Goal: Task Accomplishment & Management: Manage account settings

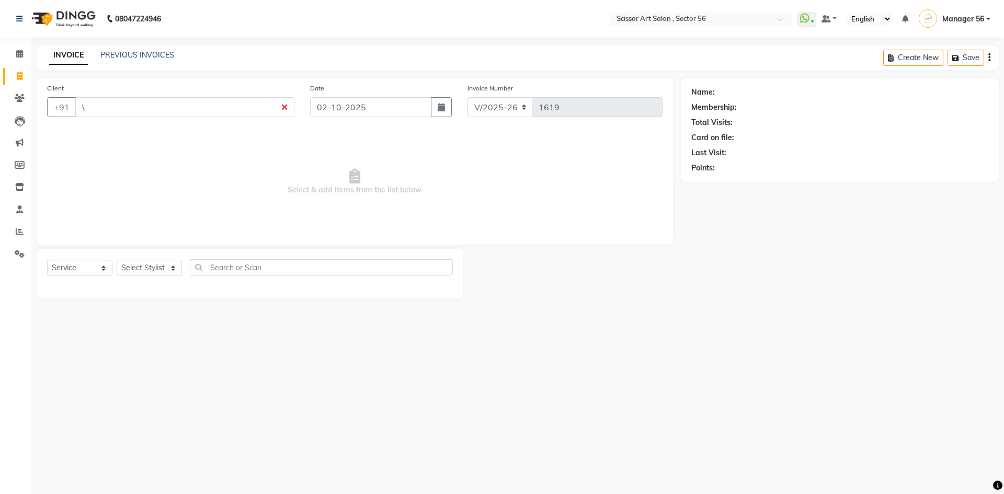
select select "6185"
select select "service"
click at [180, 108] on input "\" at bounding box center [184, 107] width 219 height 20
click at [673, 327] on div "08047224946 Select Location × Scissor Art Salon , Sector 56 WhatsApp Status ✕ S…" at bounding box center [502, 247] width 1004 height 494
click at [18, 232] on icon at bounding box center [20, 232] width 8 height 8
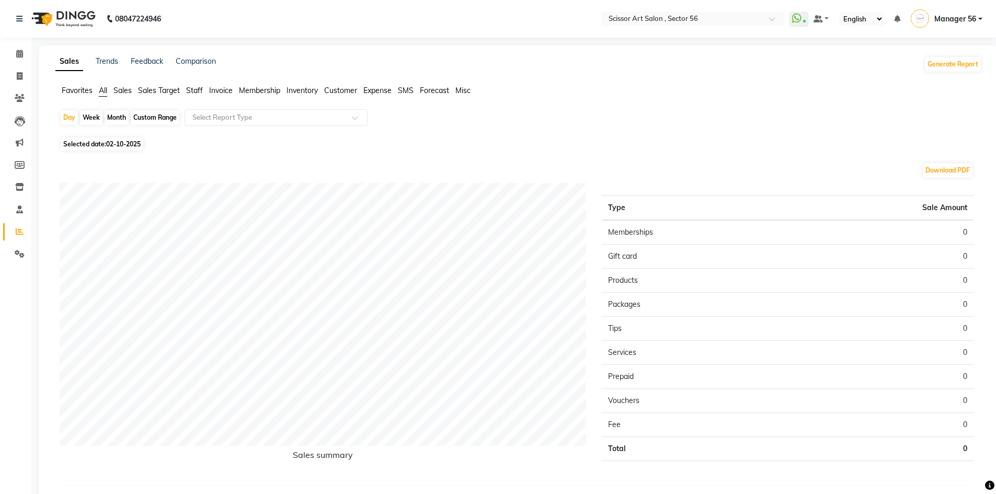
click at [95, 138] on span "Selected date: [DATE]" at bounding box center [102, 144] width 83 height 13
select select "10"
select select "2025"
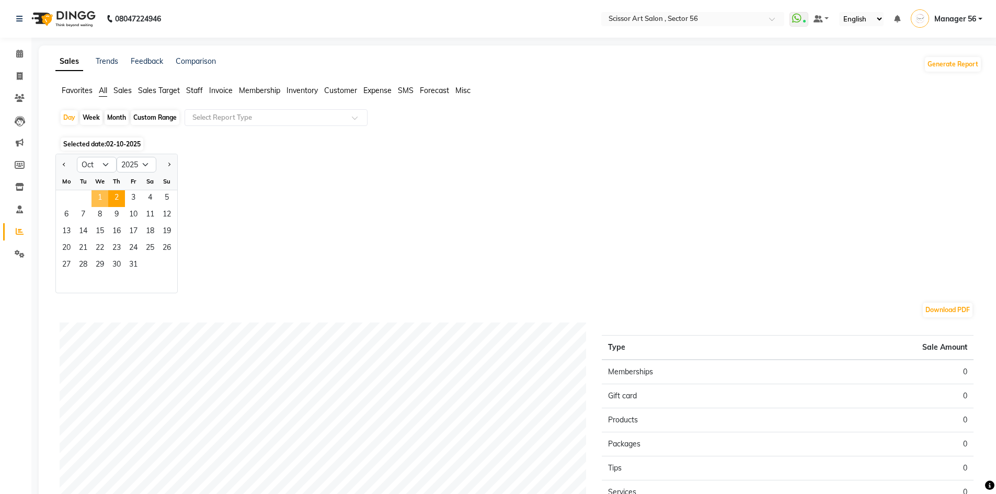
click at [103, 199] on span "1" at bounding box center [100, 198] width 17 height 17
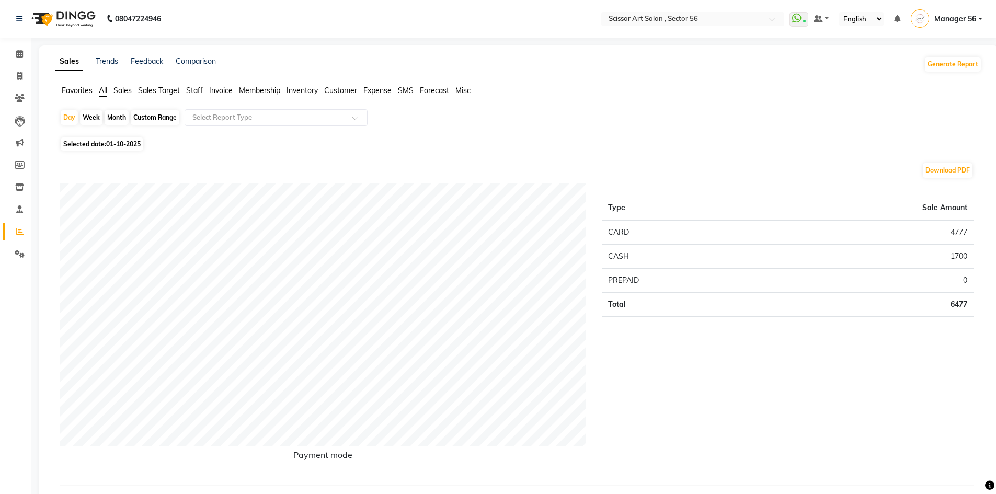
click at [113, 119] on div "Month" at bounding box center [117, 117] width 24 height 15
select select "10"
select select "2025"
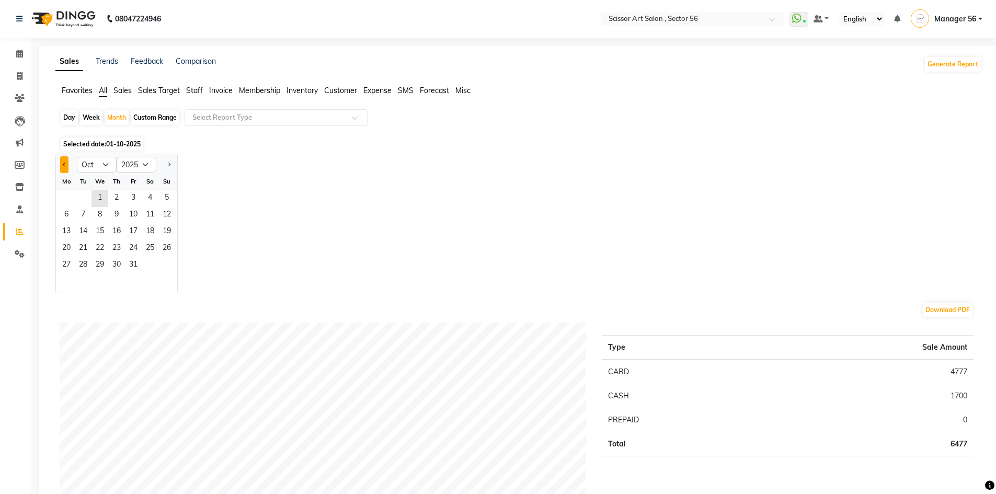
click at [63, 165] on span "Previous month" at bounding box center [65, 164] width 4 height 4
select select "9"
click at [66, 199] on span "1" at bounding box center [66, 198] width 17 height 17
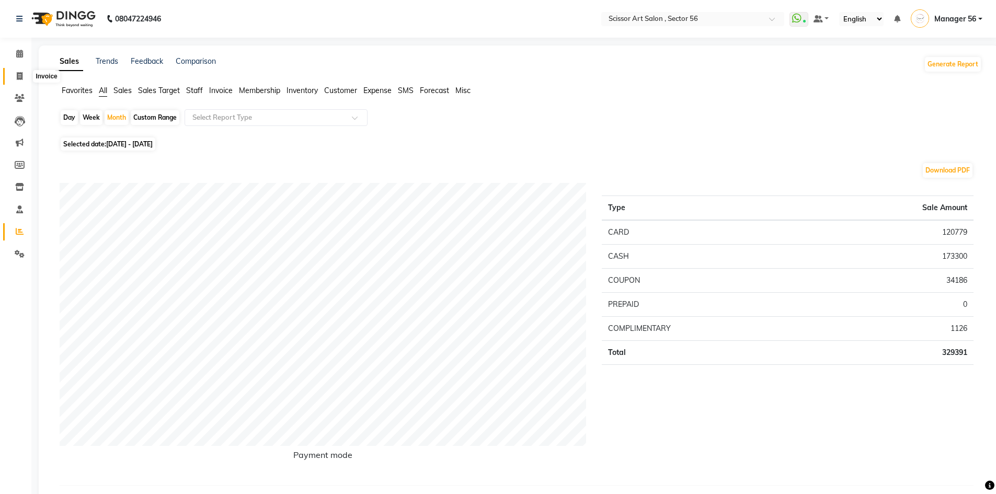
click at [17, 75] on icon at bounding box center [20, 76] width 6 height 8
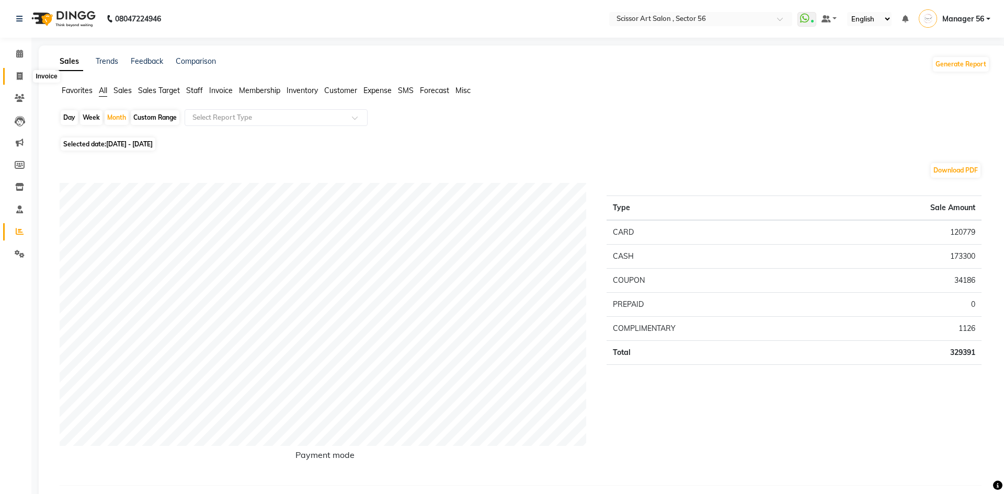
select select "service"
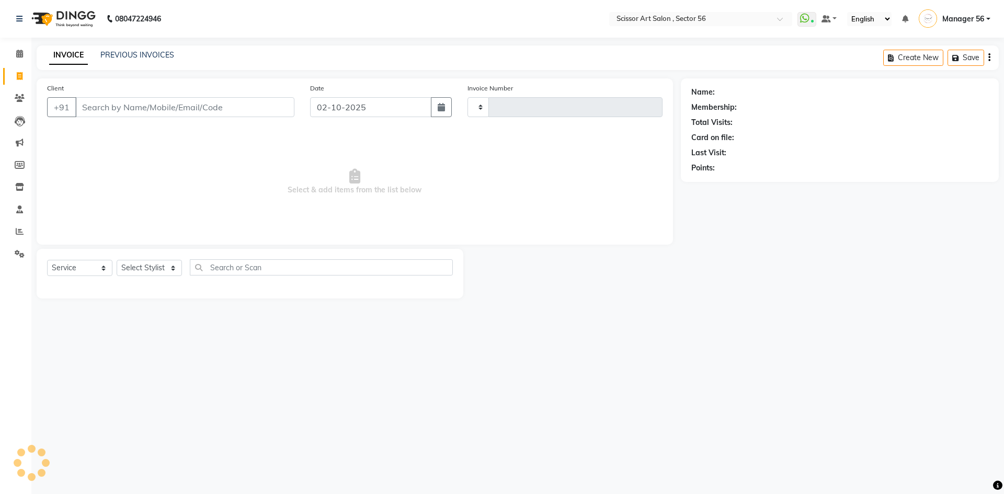
type input "1619"
select select "6185"
click at [22, 233] on icon at bounding box center [20, 232] width 8 height 8
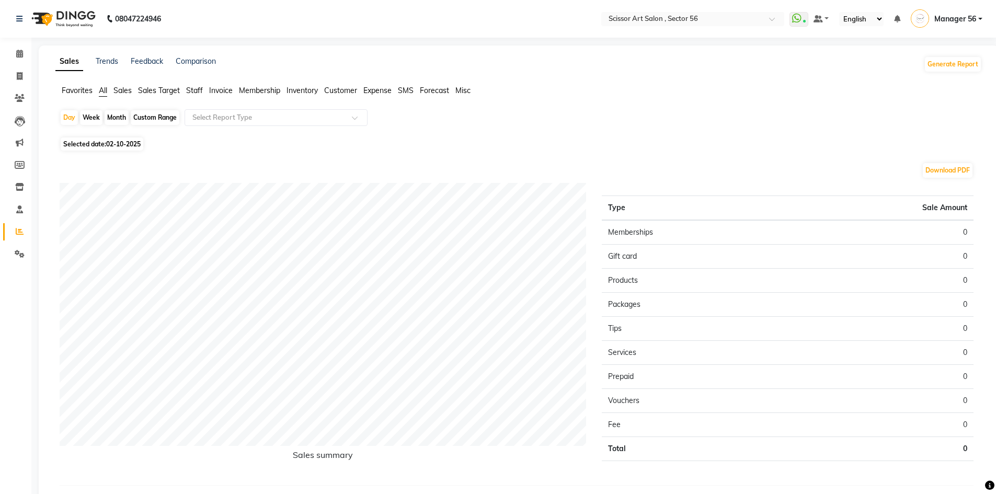
click at [111, 118] on div "Month" at bounding box center [117, 117] width 24 height 15
select select "10"
select select "2025"
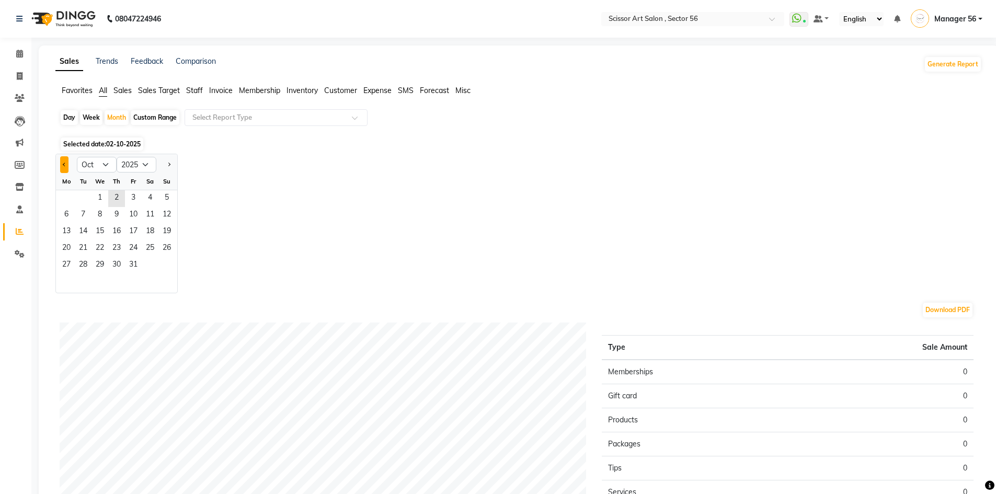
click at [68, 167] on button "Previous month" at bounding box center [64, 164] width 8 height 17
select select "9"
drag, startPoint x: 71, startPoint y: 195, endPoint x: 119, endPoint y: 179, distance: 50.5
click at [72, 194] on span "1" at bounding box center [66, 198] width 17 height 17
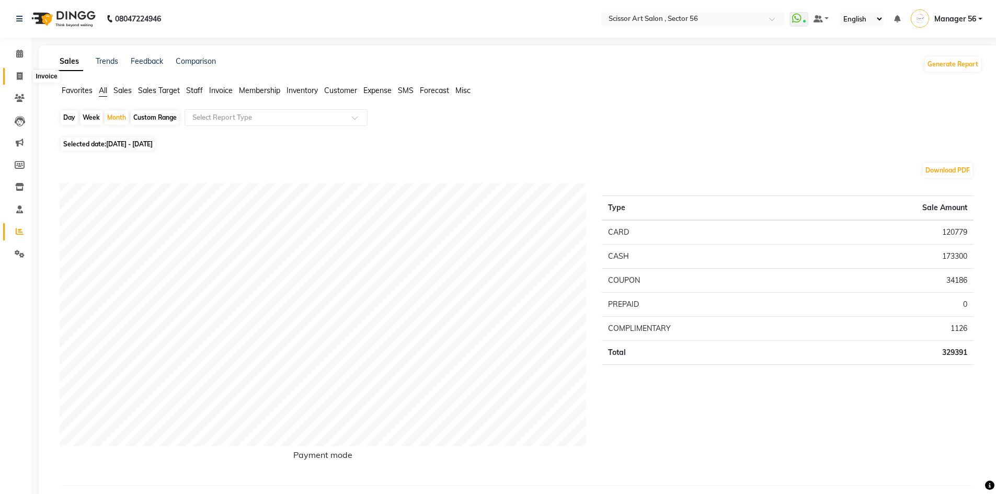
click at [19, 80] on icon at bounding box center [20, 76] width 6 height 8
select select "service"
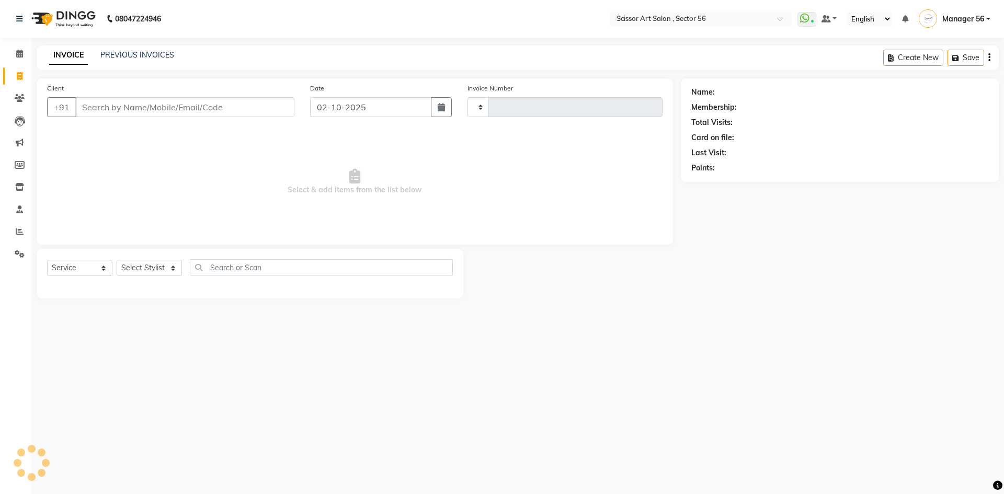
type input "1619"
select select "6185"
click at [18, 226] on span at bounding box center [19, 232] width 18 height 12
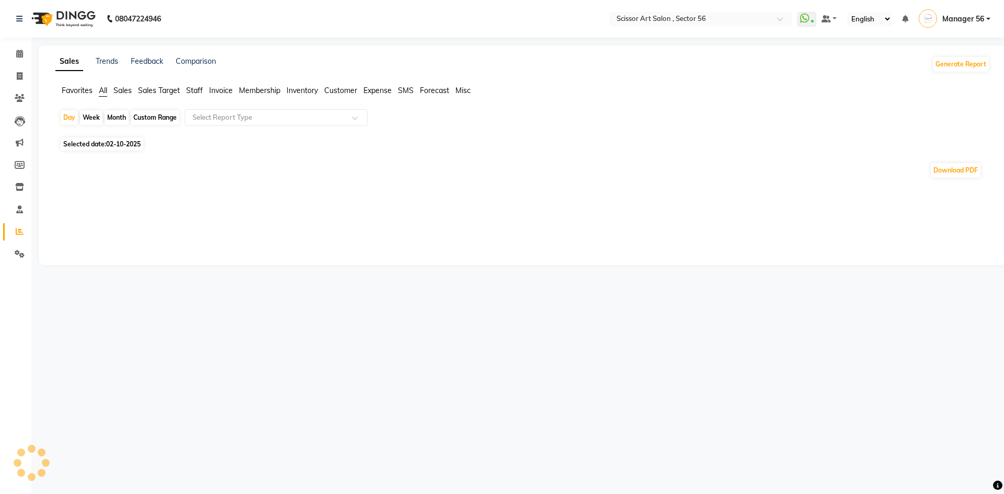
click at [144, 117] on div "Custom Range" at bounding box center [155, 117] width 49 height 15
select select "10"
select select "2025"
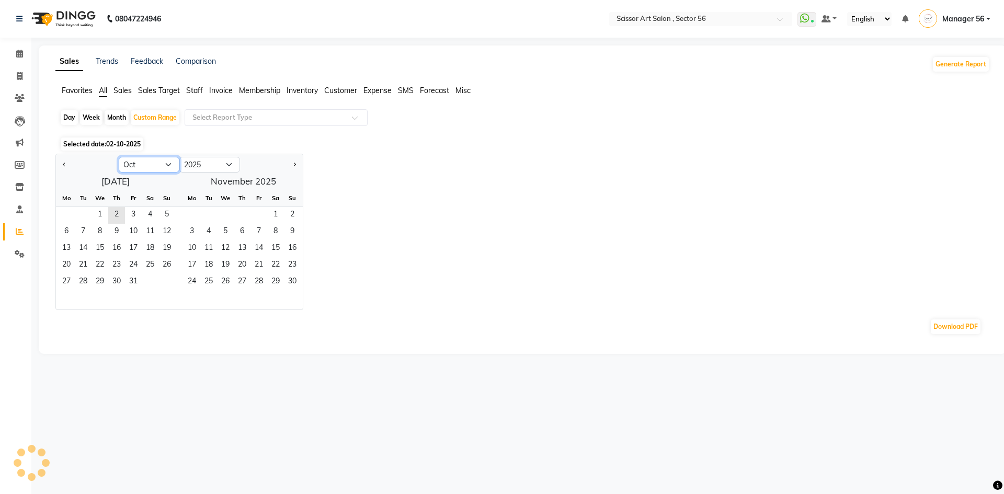
click at [165, 166] on select "Jan Feb Mar Apr May Jun [DATE] Aug Sep Oct Nov Dec" at bounding box center [149, 165] width 61 height 16
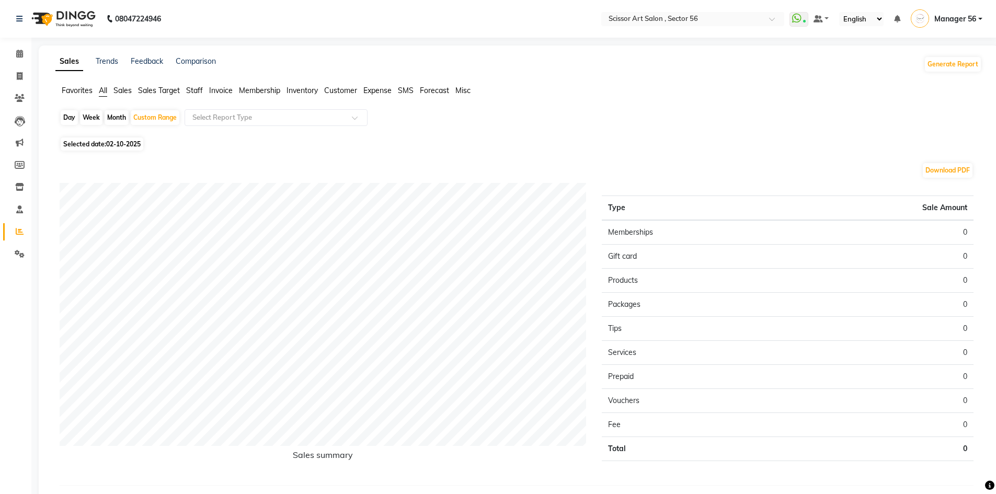
click at [119, 141] on span "02-10-2025" at bounding box center [123, 144] width 35 height 8
select select "10"
select select "2025"
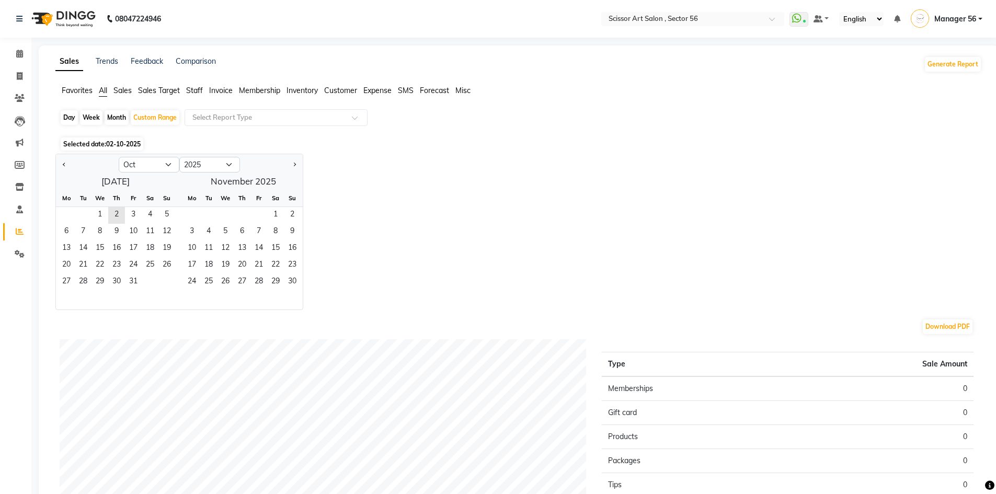
click at [126, 185] on div "[DATE] Mo Tu We Th Fr Sa Su 1 2 3 4 5 6 7 8 9 10 11 12 13 14 15 16 17 18 19 20 …" at bounding box center [179, 241] width 247 height 137
click at [170, 166] on select "Jan Feb Mar Apr May Jun [DATE] Aug Sep Oct Nov Dec" at bounding box center [149, 165] width 61 height 16
select select "9"
click at [119, 157] on select "Jan Feb Mar Apr May Jun [DATE] Aug Sep Oct Nov Dec" at bounding box center [149, 165] width 61 height 16
click at [64, 219] on span "1" at bounding box center [66, 215] width 17 height 17
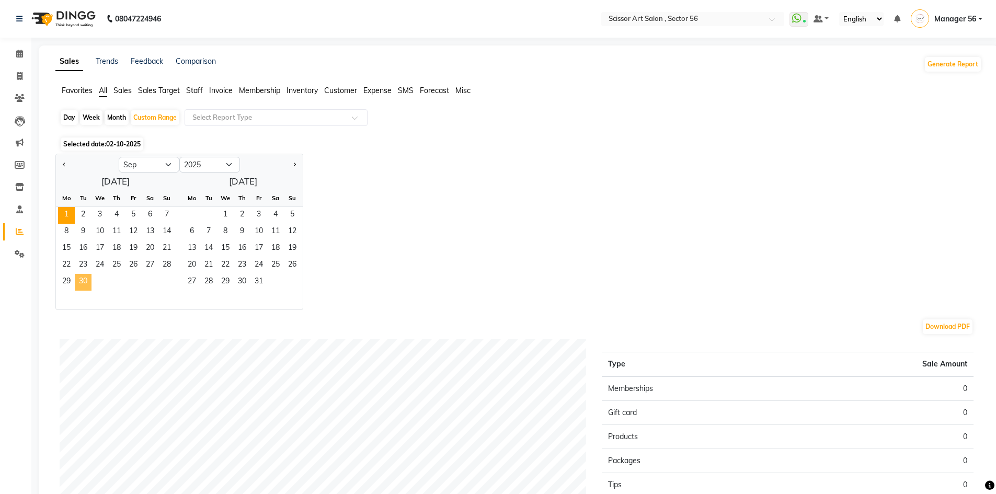
click at [80, 283] on span "30" at bounding box center [83, 282] width 17 height 17
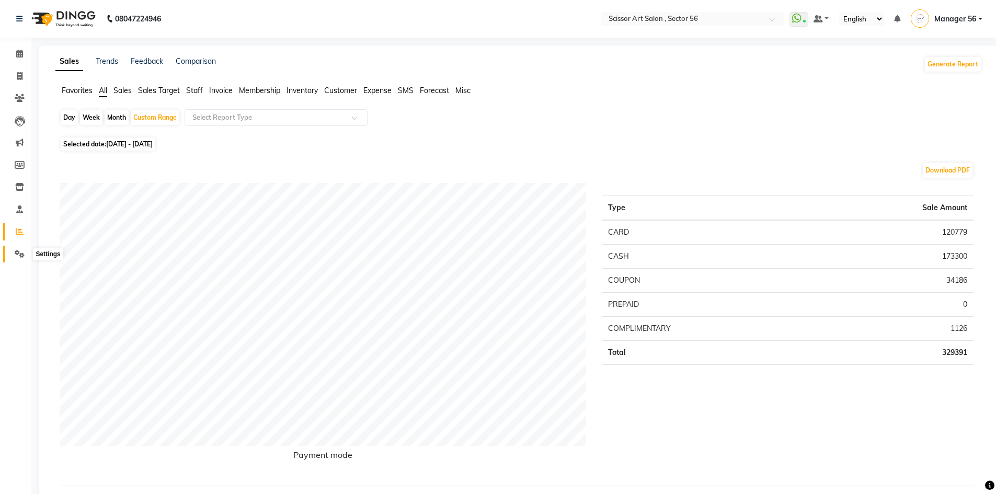
click at [14, 254] on span at bounding box center [19, 254] width 18 height 12
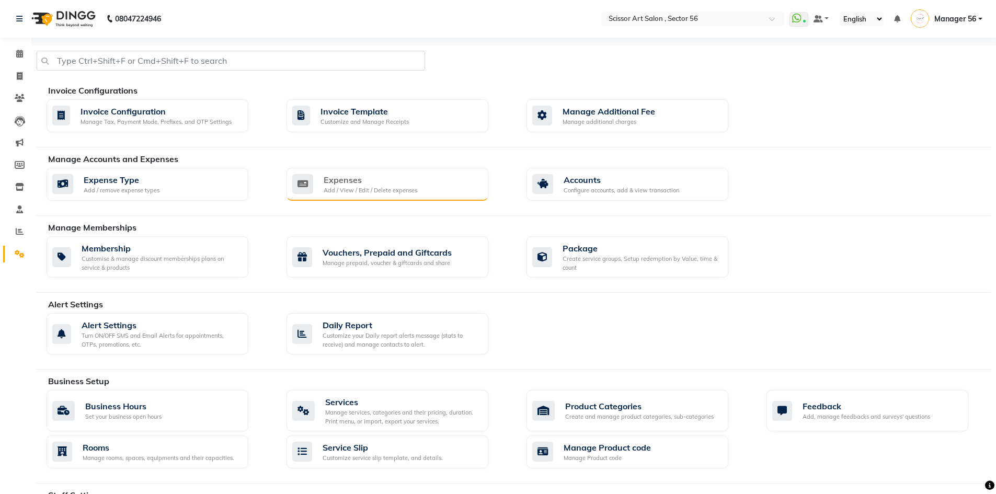
click at [351, 181] on div "Expenses" at bounding box center [371, 180] width 94 height 13
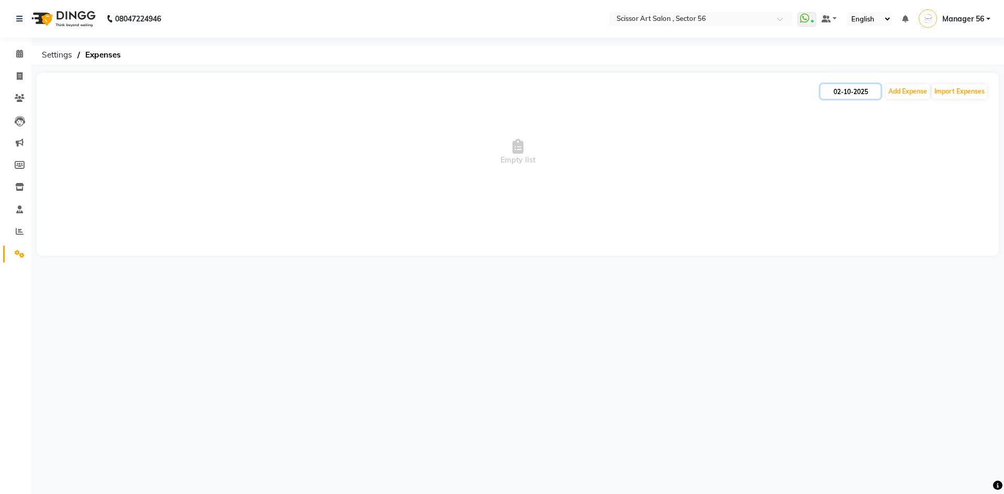
click at [834, 92] on input "02-10-2025" at bounding box center [851, 91] width 60 height 15
select select "10"
select select "2025"
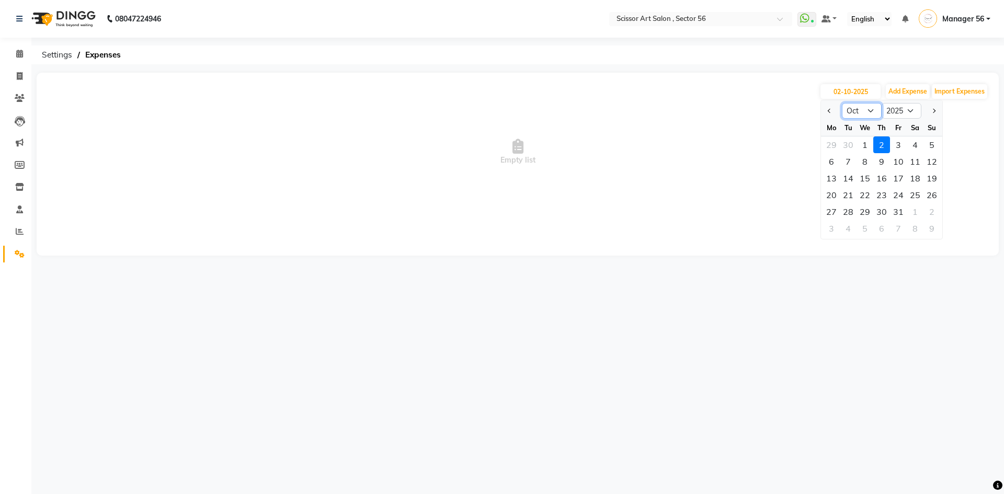
click at [871, 108] on select "Jan Feb Mar Apr May Jun [DATE] Aug Sep Oct Nov Dec" at bounding box center [862, 111] width 40 height 16
select select "9"
click at [842, 103] on select "Jan Feb Mar Apr May Jun [DATE] Aug Sep Oct Nov Dec" at bounding box center [862, 111] width 40 height 16
click at [836, 146] on div "1" at bounding box center [831, 145] width 17 height 17
type input "01-09-2025"
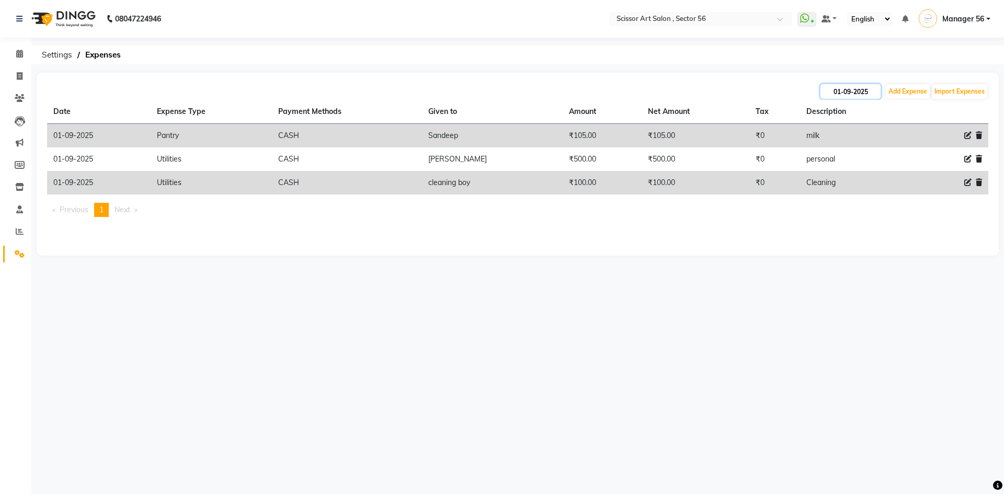
click at [871, 92] on input "01-09-2025" at bounding box center [851, 91] width 60 height 15
select select "9"
select select "2025"
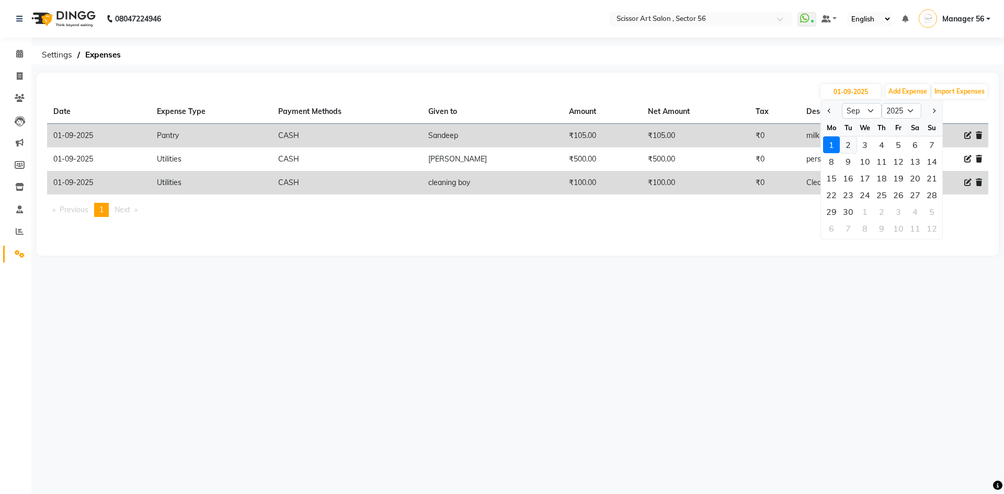
click at [847, 140] on div "2" at bounding box center [848, 145] width 17 height 17
type input "[DATE]"
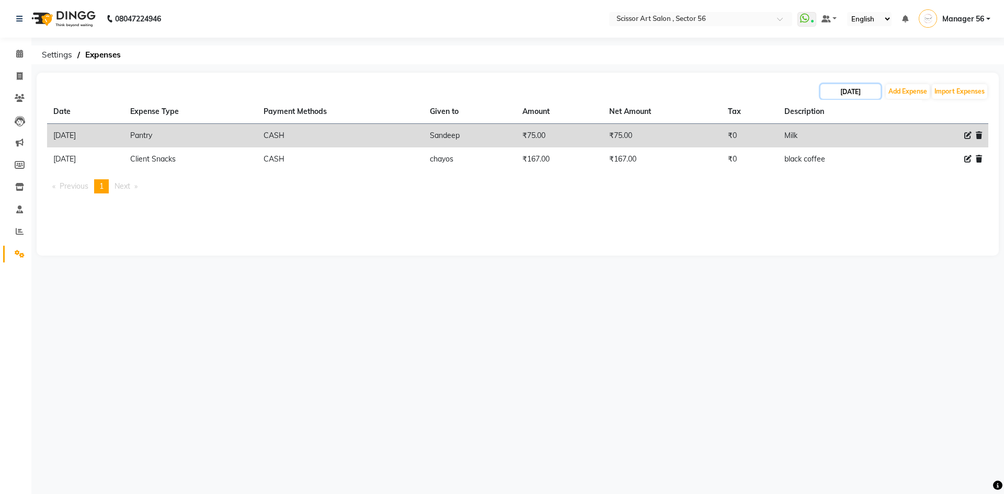
click at [877, 95] on input "[DATE]" at bounding box center [851, 91] width 60 height 15
select select "9"
select select "2025"
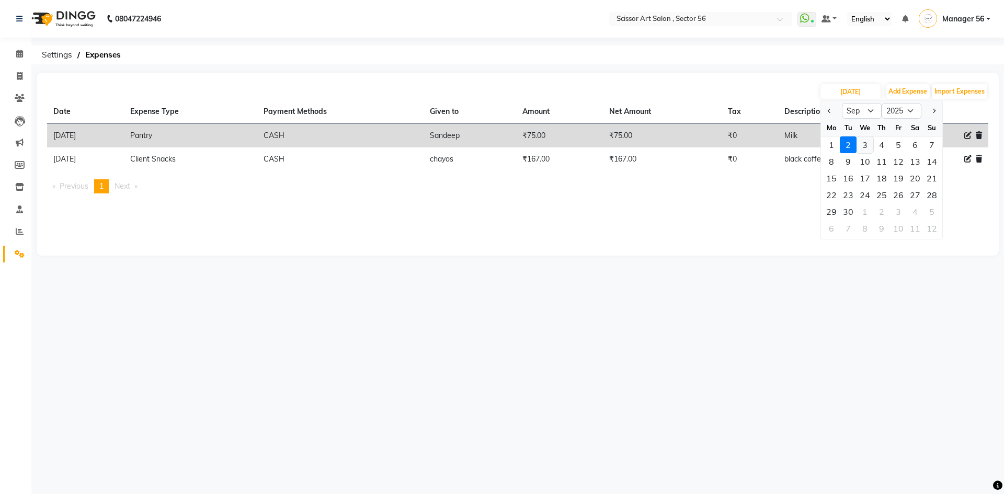
click at [866, 142] on div "3" at bounding box center [865, 145] width 17 height 17
type input "[DATE]"
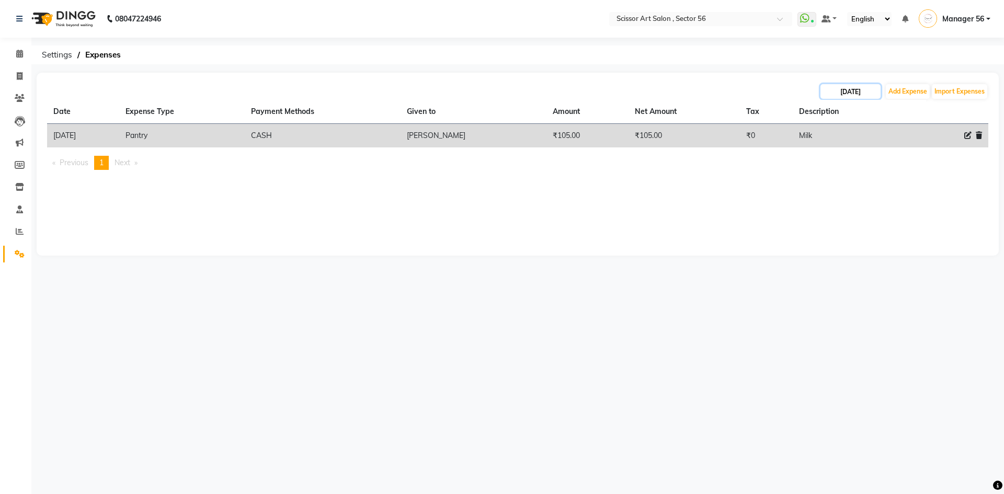
click at [857, 90] on input "[DATE]" at bounding box center [851, 91] width 60 height 15
select select "9"
select select "2025"
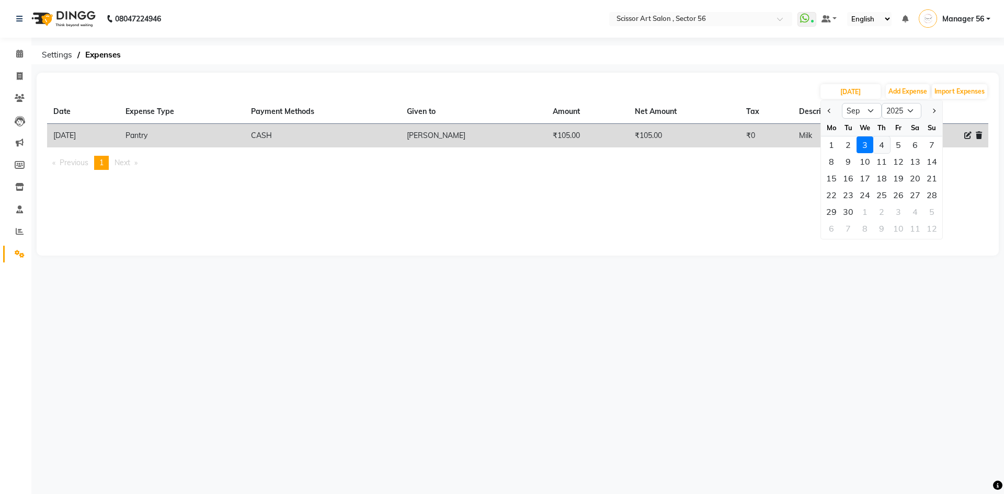
click at [881, 147] on div "4" at bounding box center [881, 145] width 17 height 17
type input "[DATE]"
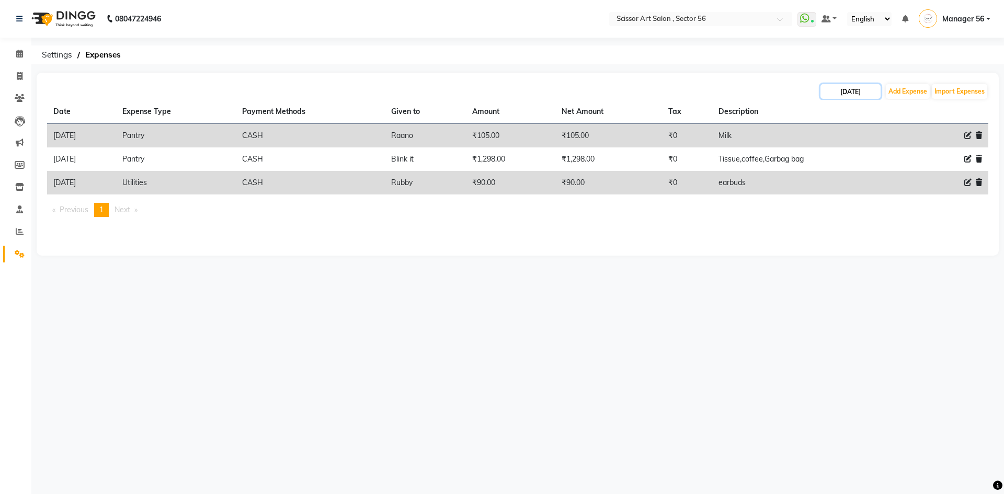
click at [871, 90] on input "[DATE]" at bounding box center [851, 91] width 60 height 15
select select "9"
select select "2025"
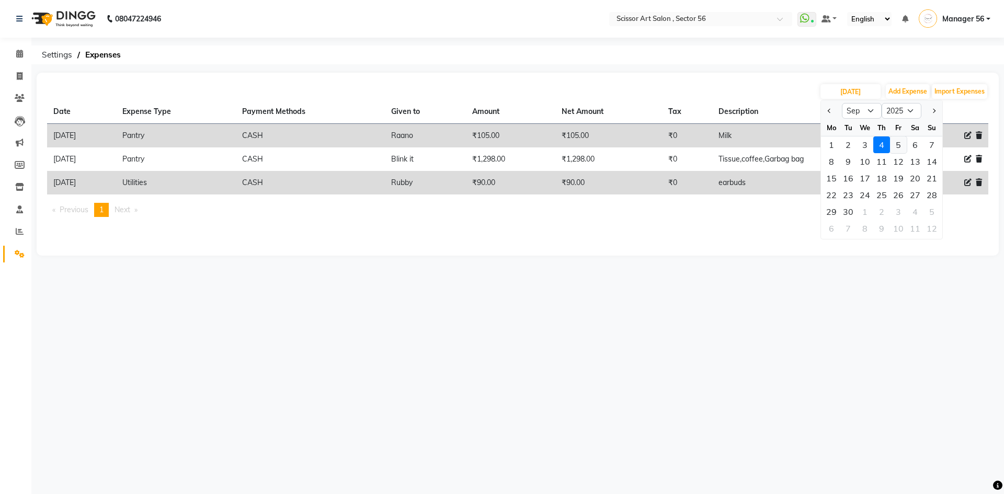
click at [904, 147] on div "5" at bounding box center [898, 145] width 17 height 17
type input "[DATE]"
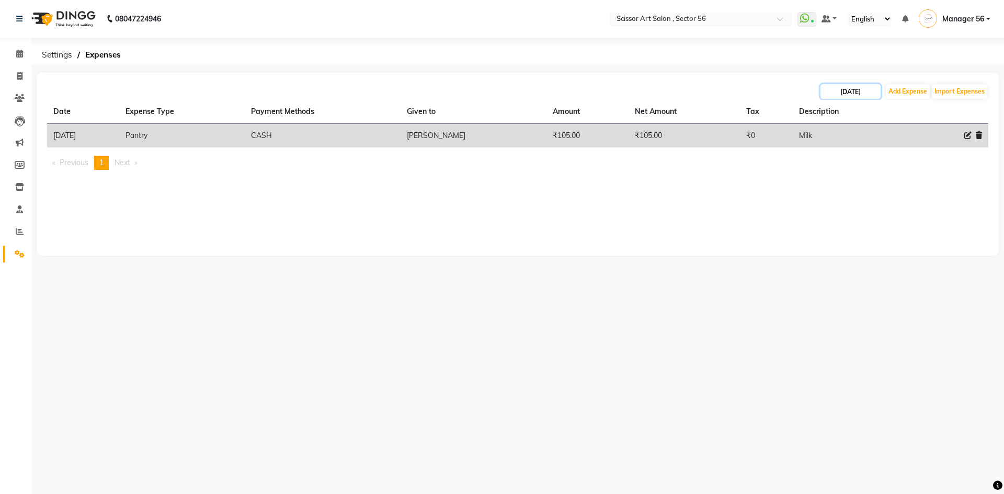
click at [873, 92] on input "[DATE]" at bounding box center [851, 91] width 60 height 15
select select "9"
select select "2025"
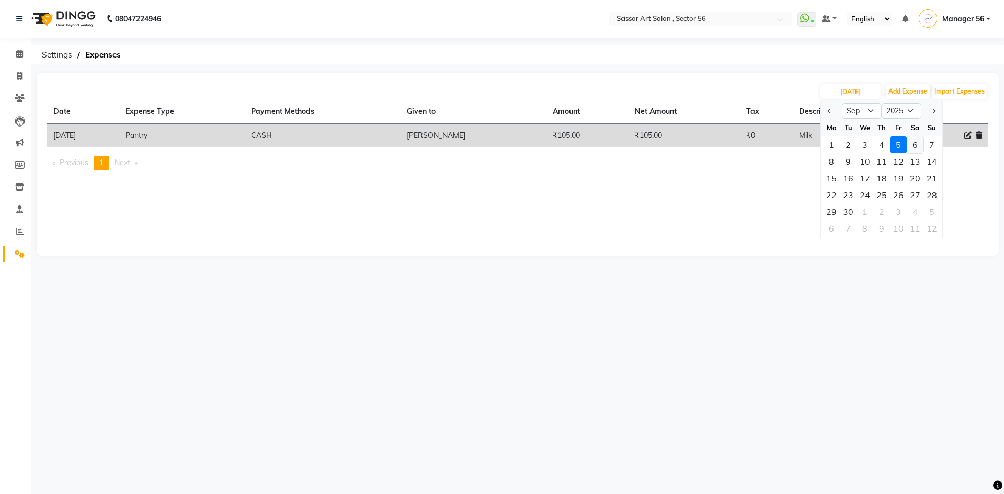
click at [912, 150] on div "6" at bounding box center [915, 145] width 17 height 17
type input "[DATE]"
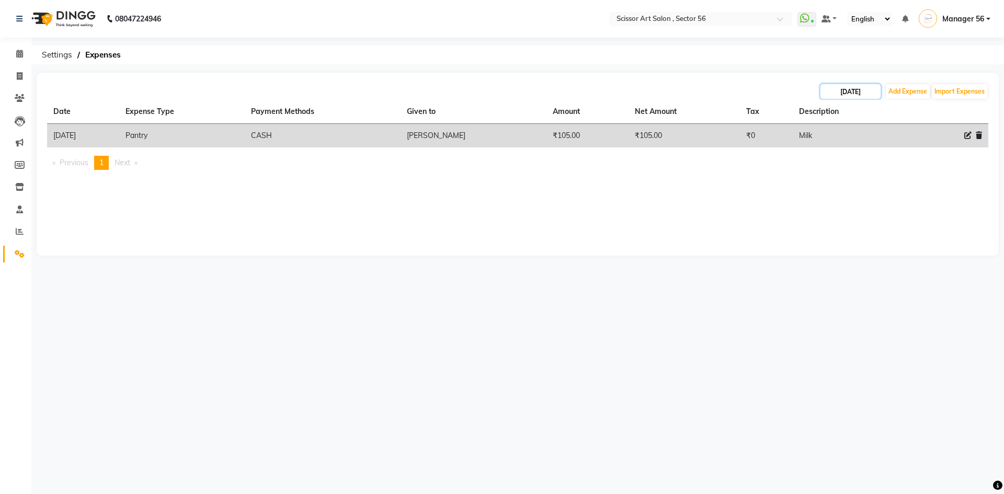
click at [869, 92] on input "[DATE]" at bounding box center [851, 91] width 60 height 15
select select "9"
select select "2025"
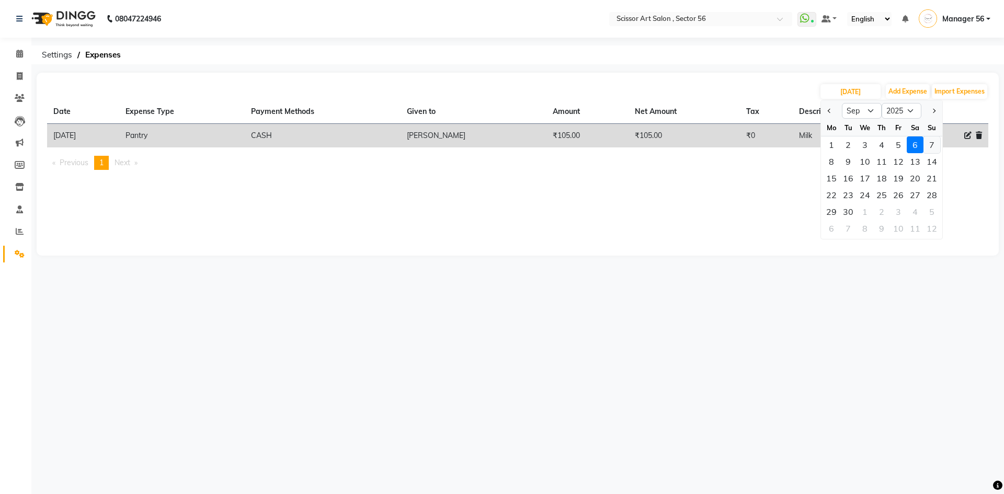
click at [929, 146] on div "7" at bounding box center [932, 145] width 17 height 17
type input "[DATE]"
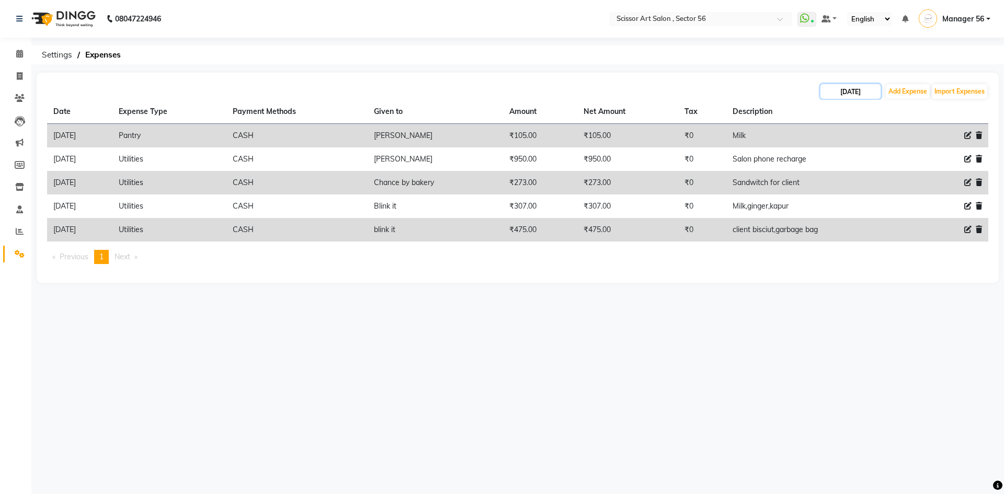
click at [872, 93] on input "[DATE]" at bounding box center [851, 91] width 60 height 15
select select "9"
select select "2025"
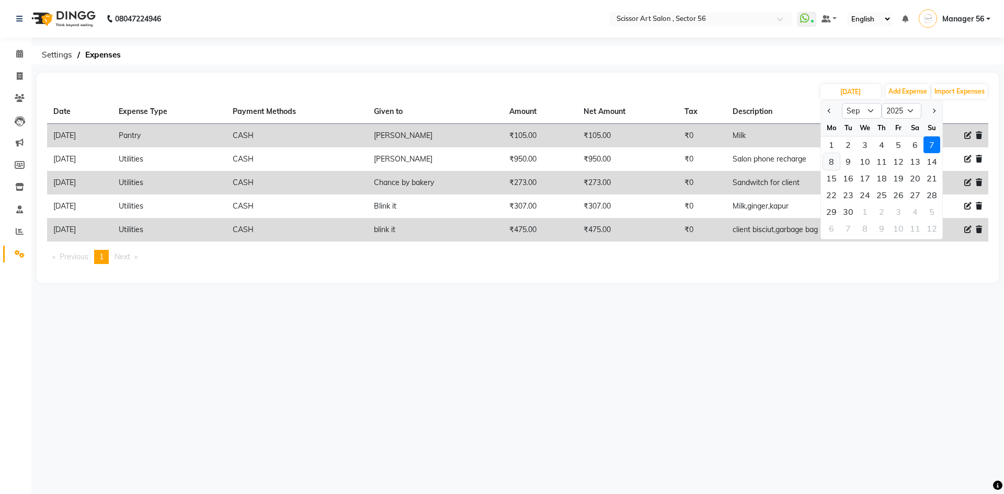
click at [837, 166] on div "8" at bounding box center [831, 161] width 17 height 17
type input "[DATE]"
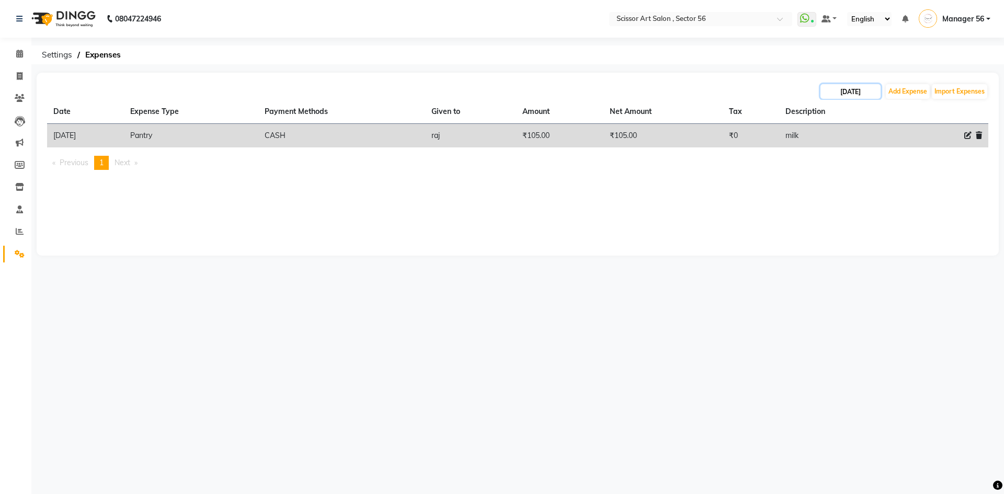
click at [858, 90] on input "[DATE]" at bounding box center [851, 91] width 60 height 15
select select "9"
select select "2025"
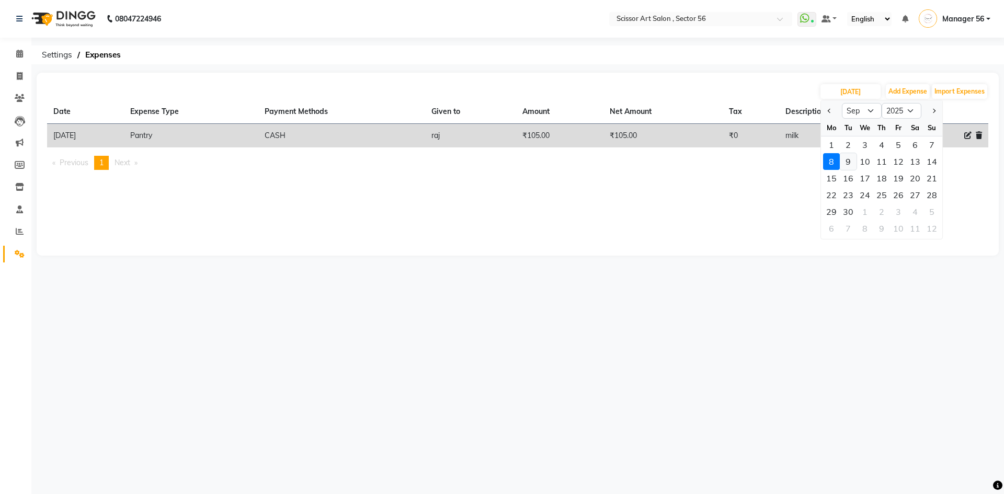
click at [856, 157] on div "9" at bounding box center [848, 161] width 17 height 17
type input "[DATE]"
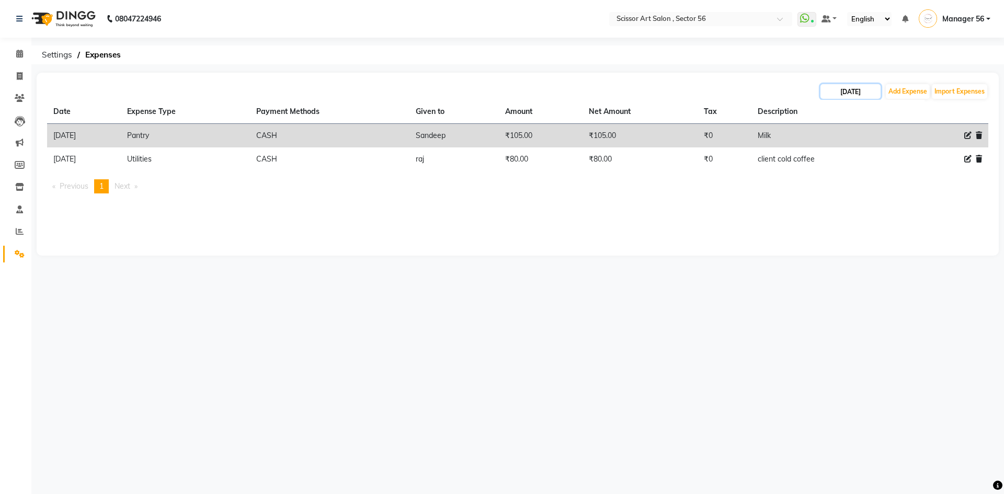
click at [852, 96] on input "[DATE]" at bounding box center [851, 91] width 60 height 15
select select "9"
select select "2025"
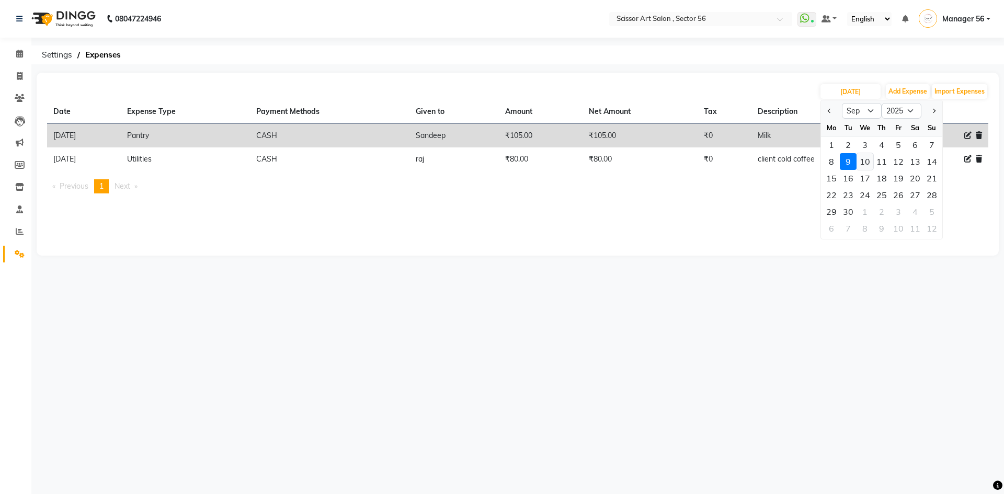
click at [866, 164] on div "10" at bounding box center [865, 161] width 17 height 17
type input "10-09-2025"
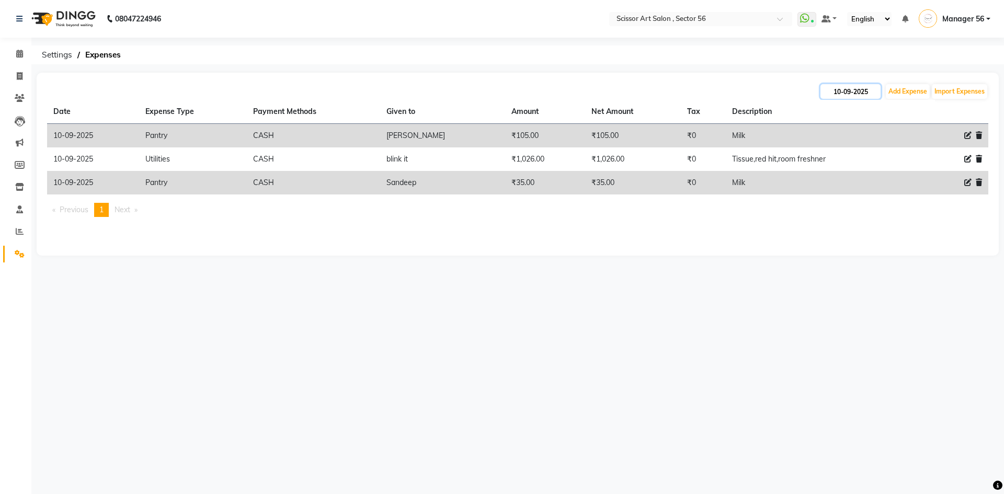
click at [864, 88] on input "10-09-2025" at bounding box center [851, 91] width 60 height 15
select select "9"
select select "2025"
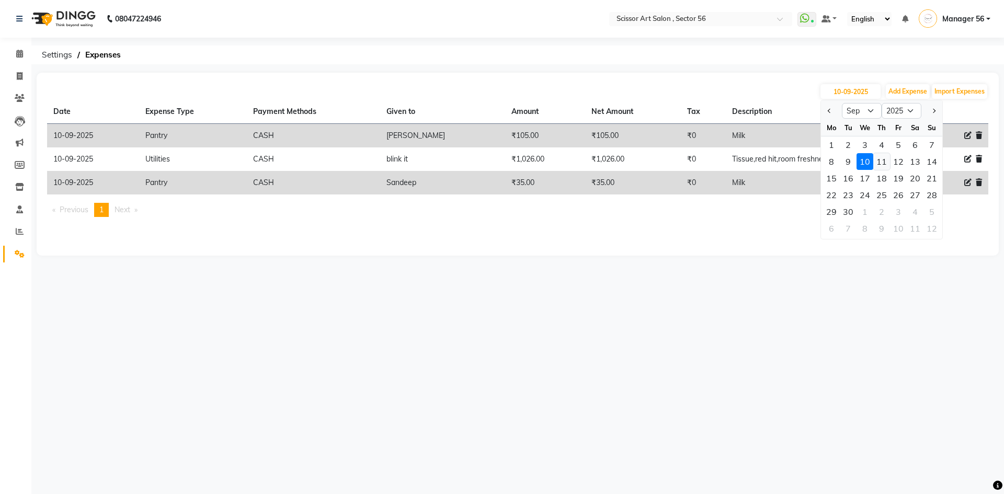
click at [890, 165] on div "11" at bounding box center [881, 161] width 17 height 17
type input "[DATE]"
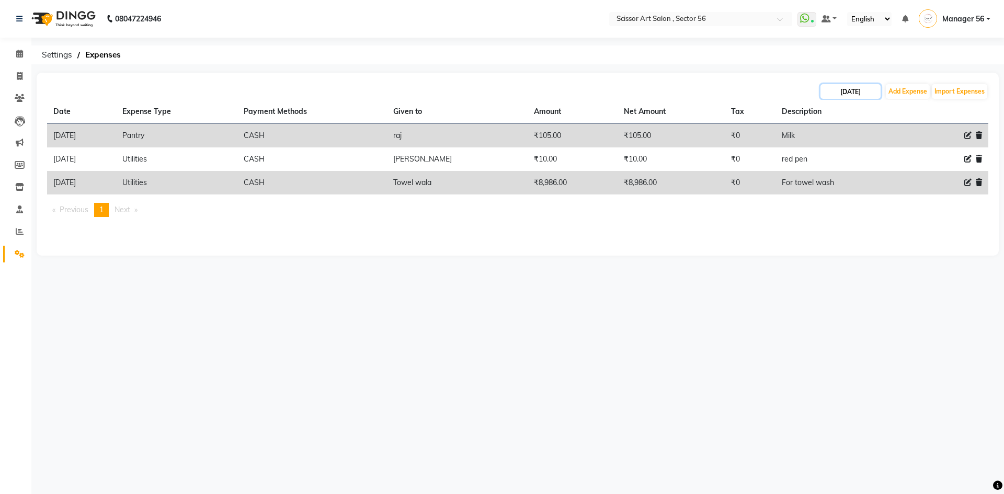
click at [877, 88] on input "[DATE]" at bounding box center [851, 91] width 60 height 15
select select "9"
select select "2025"
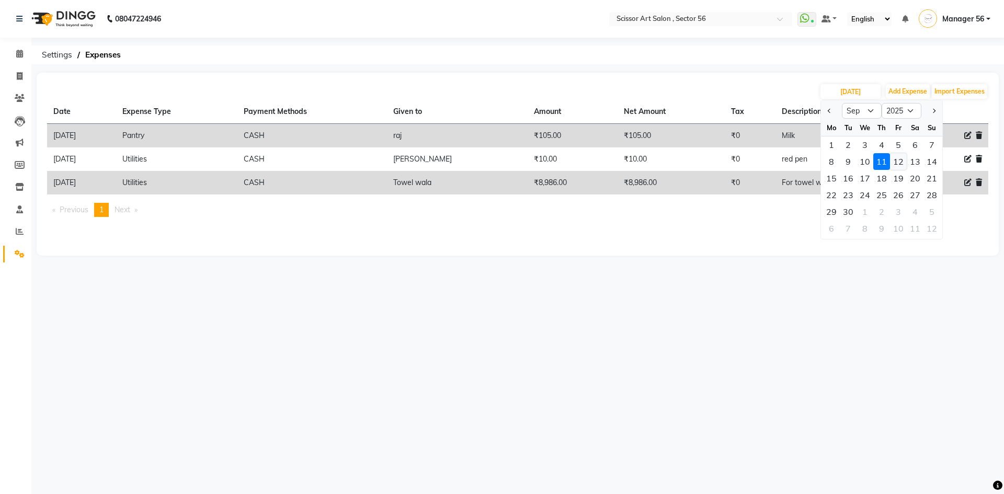
click at [902, 162] on div "12" at bounding box center [898, 161] width 17 height 17
type input "[DATE]"
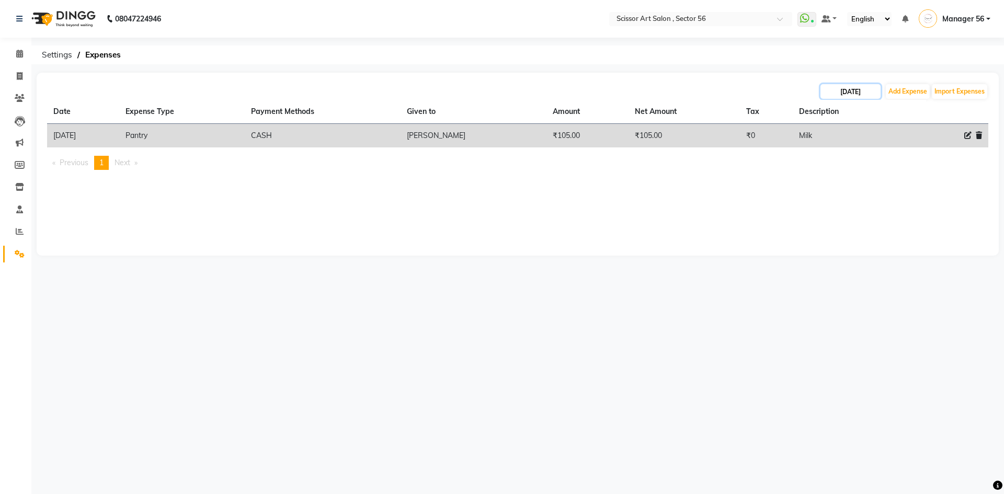
click at [875, 92] on input "[DATE]" at bounding box center [851, 91] width 60 height 15
select select "9"
select select "2025"
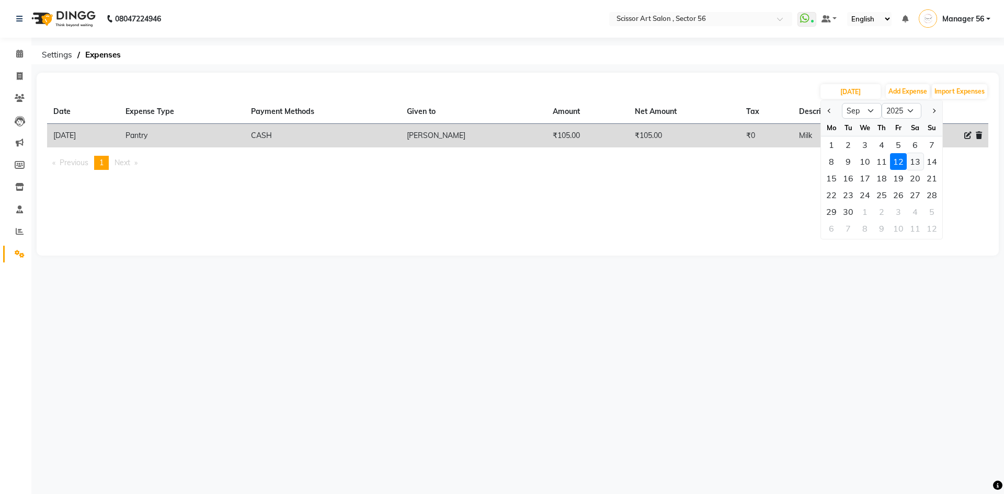
click at [917, 162] on div "13" at bounding box center [915, 161] width 17 height 17
type input "13-09-2025"
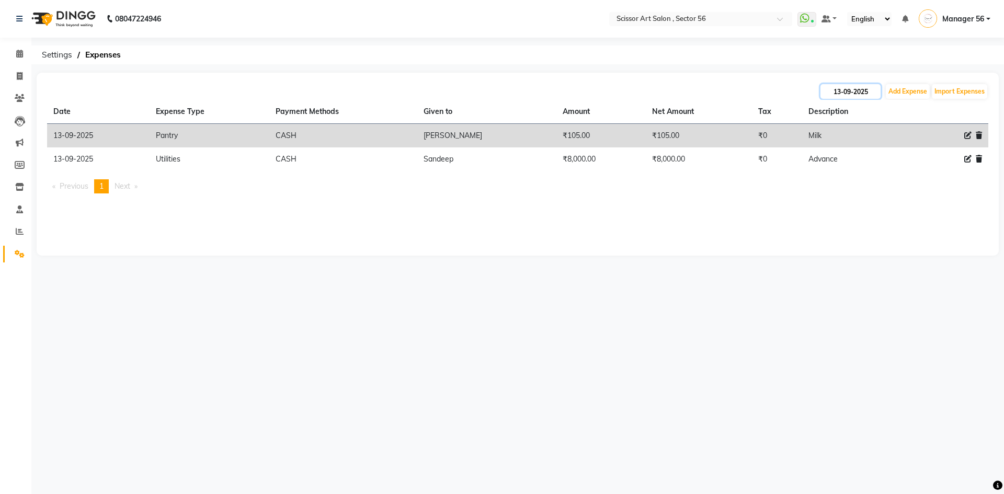
click at [876, 92] on input "13-09-2025" at bounding box center [851, 91] width 60 height 15
select select "9"
select select "2025"
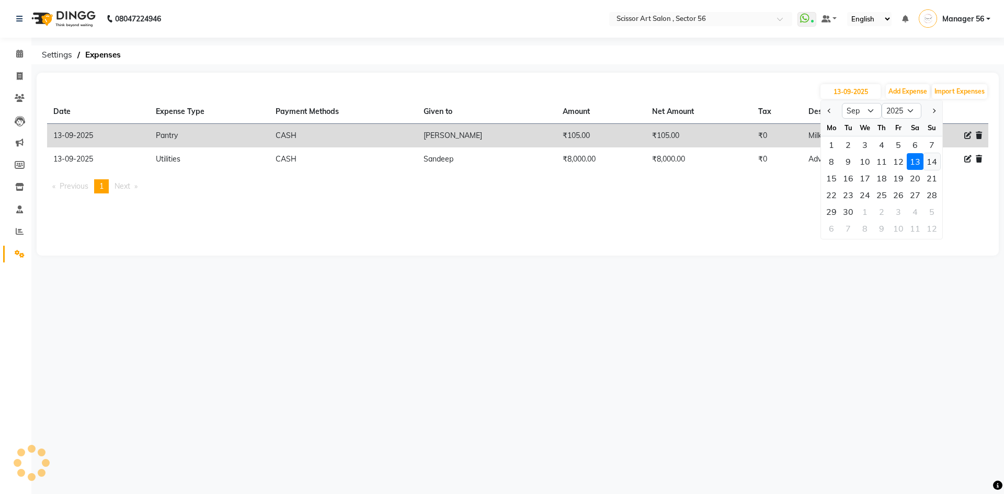
click at [933, 168] on div "14" at bounding box center [932, 161] width 17 height 17
type input "[DATE]"
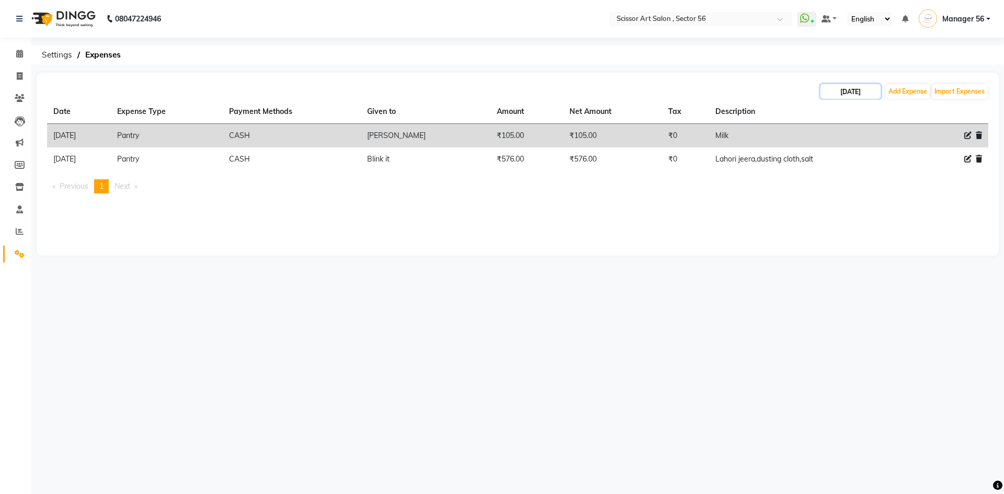
click at [874, 91] on input "[DATE]" at bounding box center [851, 91] width 60 height 15
select select "9"
select select "2025"
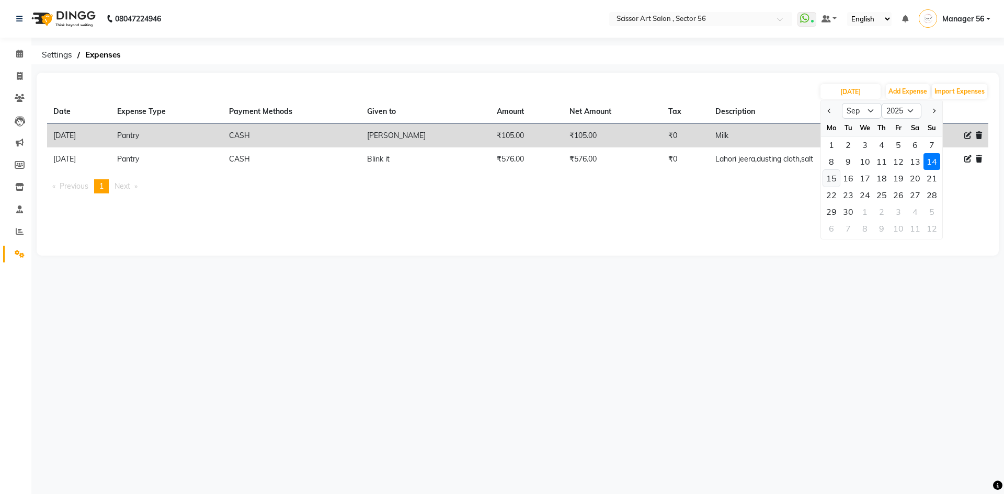
click at [827, 184] on div "15" at bounding box center [831, 178] width 17 height 17
type input "[DATE]"
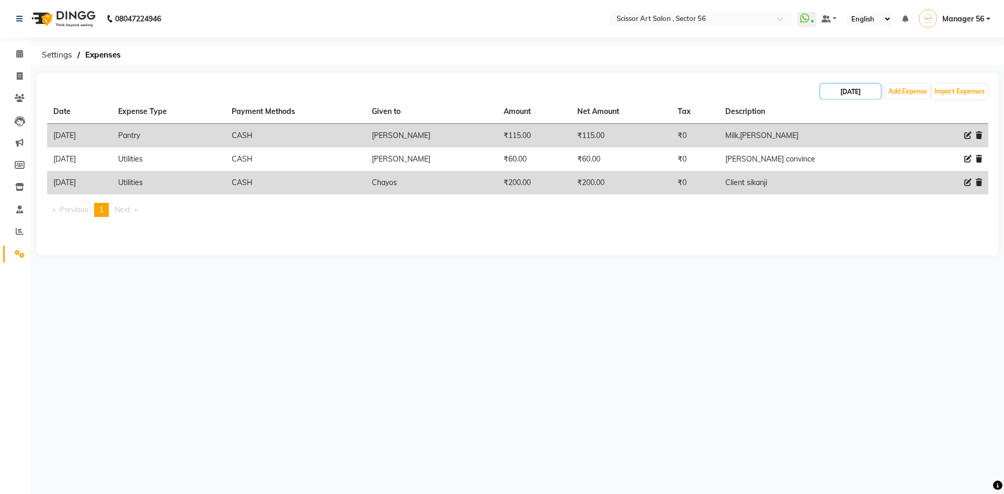
click at [862, 95] on input "[DATE]" at bounding box center [851, 91] width 60 height 15
select select "9"
select select "2025"
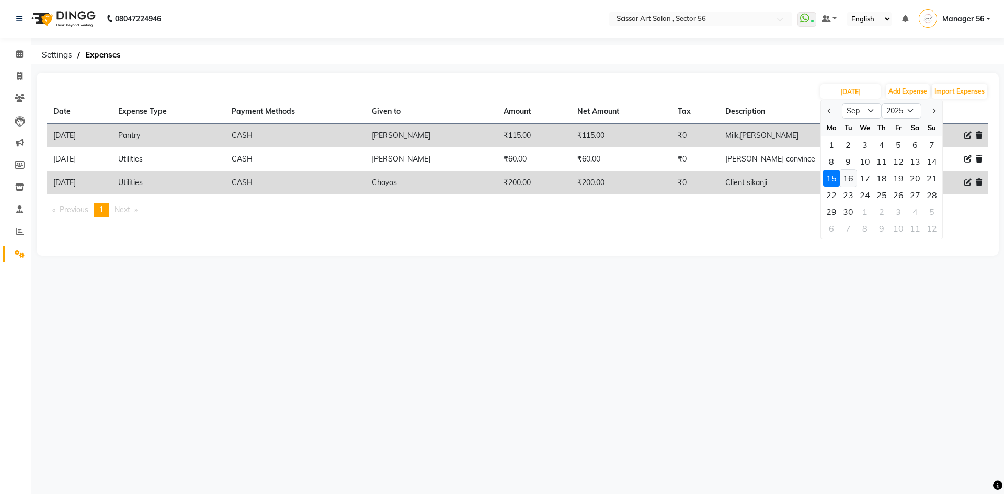
click at [850, 184] on div "16" at bounding box center [848, 178] width 17 height 17
type input "16-09-2025"
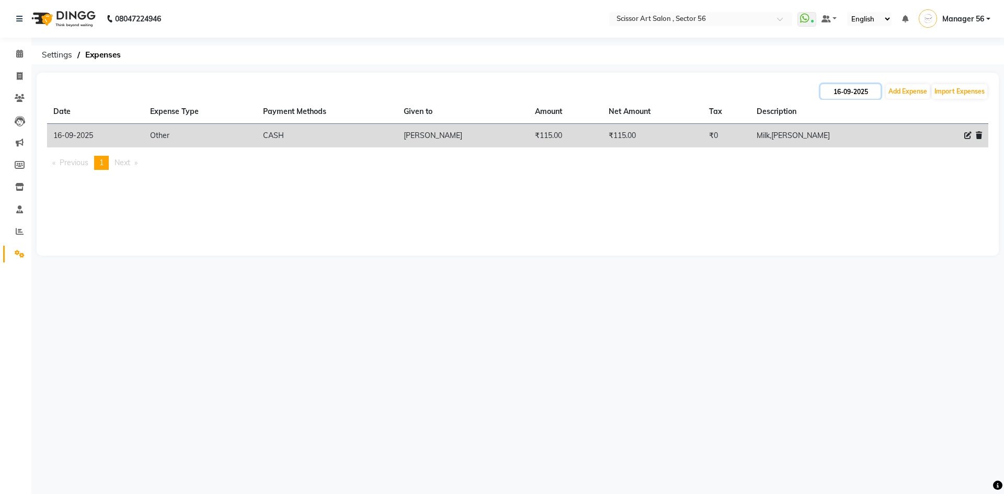
click at [857, 90] on input "16-09-2025" at bounding box center [851, 91] width 60 height 15
select select "9"
select select "2025"
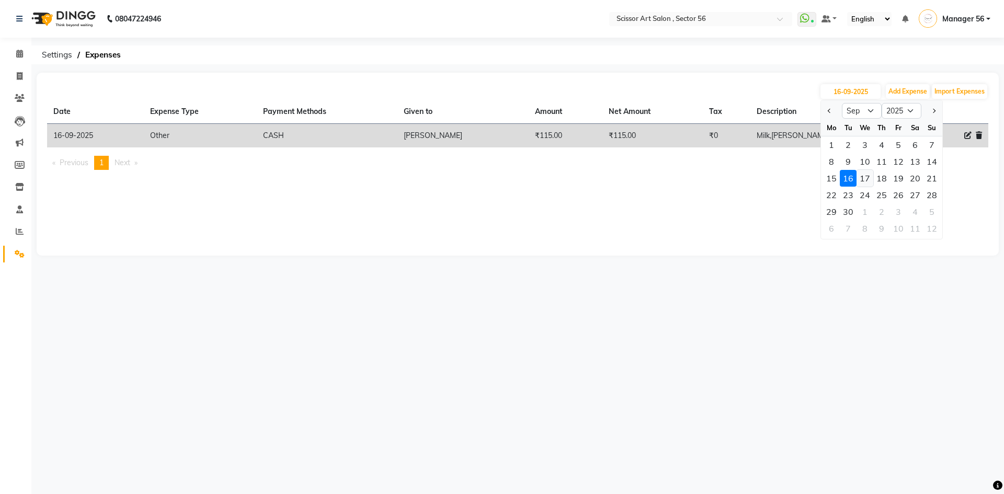
click at [871, 176] on div "17" at bounding box center [865, 178] width 17 height 17
type input "[DATE]"
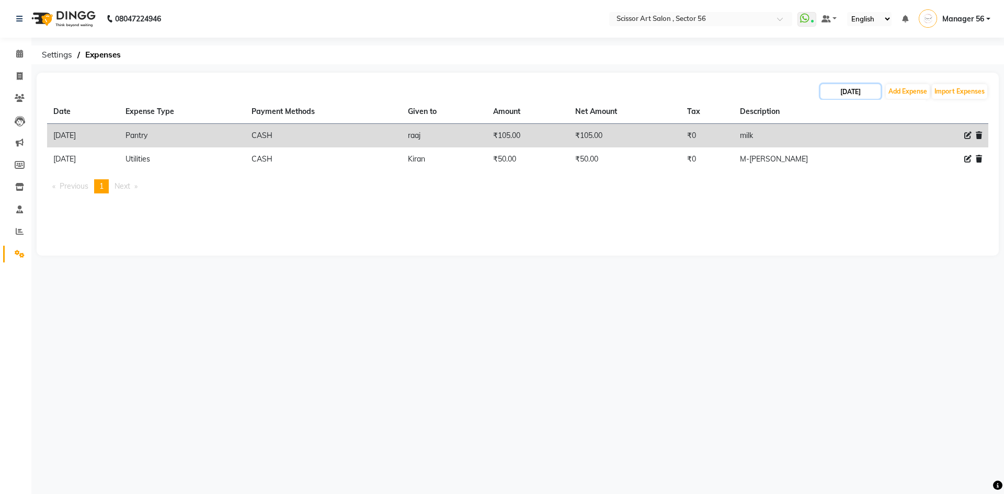
click at [872, 94] on input "[DATE]" at bounding box center [851, 91] width 60 height 15
select select "9"
select select "2025"
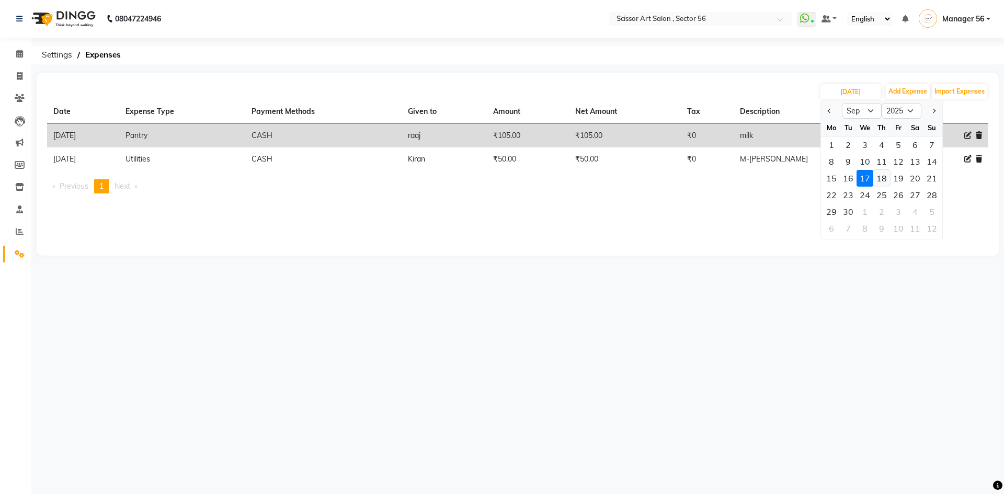
click at [879, 181] on div "18" at bounding box center [881, 178] width 17 height 17
type input "[DATE]"
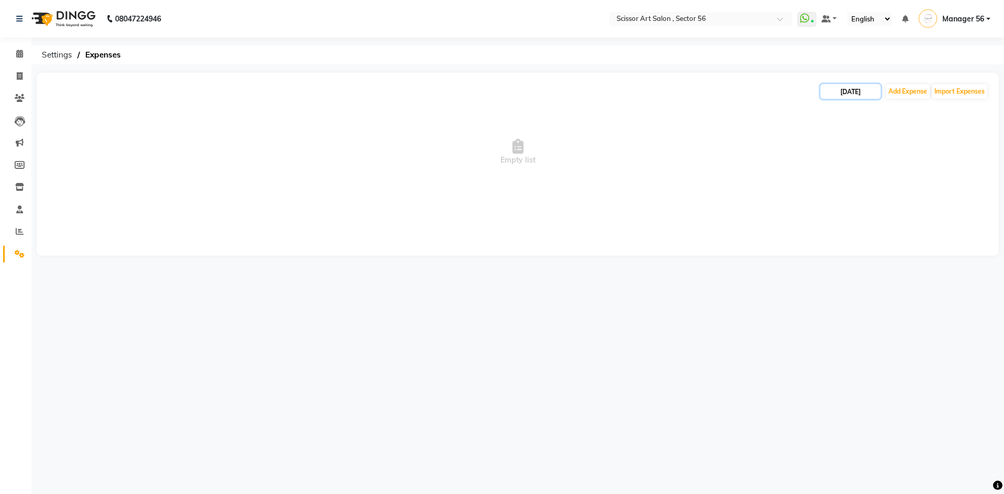
click at [869, 90] on input "[DATE]" at bounding box center [851, 91] width 60 height 15
select select "9"
select select "2025"
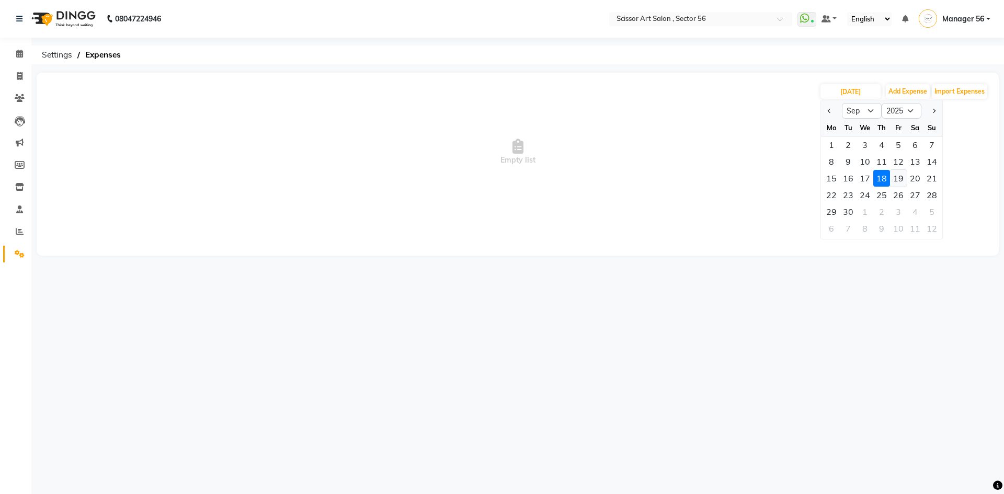
click at [898, 180] on div "19" at bounding box center [898, 178] width 17 height 17
type input "19-09-2025"
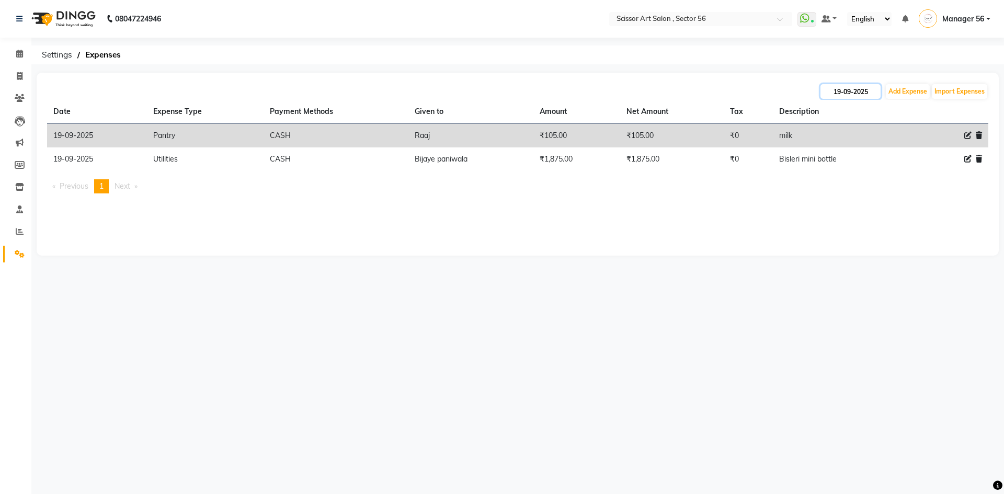
click at [864, 96] on input "19-09-2025" at bounding box center [851, 91] width 60 height 15
select select "9"
select select "2025"
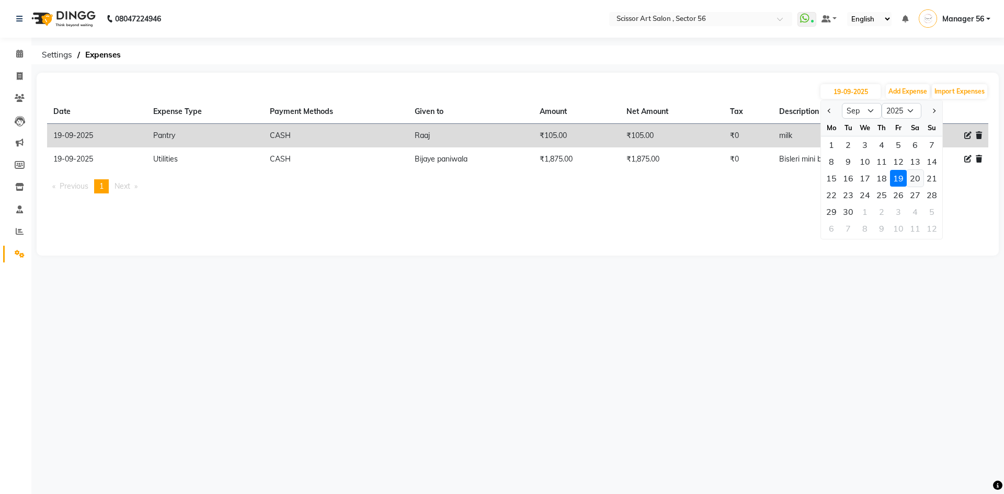
click at [914, 172] on div "20" at bounding box center [915, 178] width 17 height 17
type input "20-09-2025"
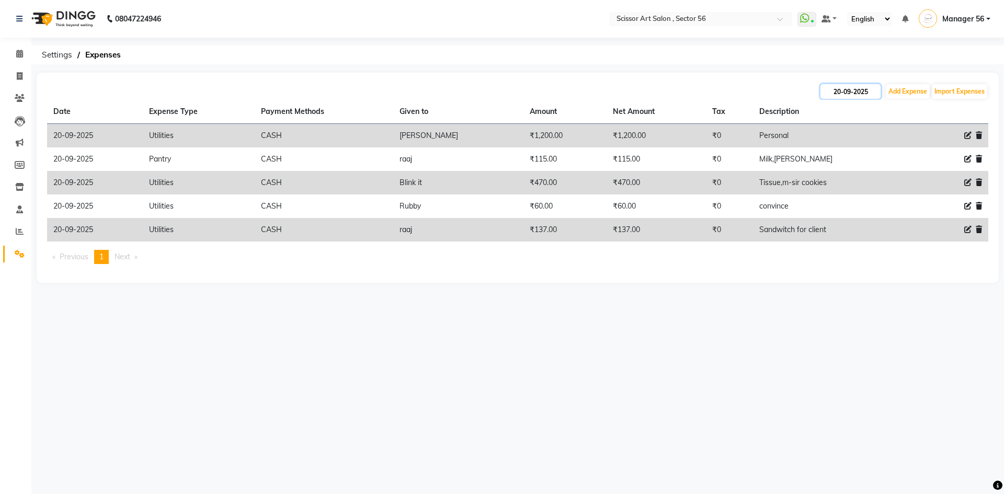
click at [867, 95] on input "20-09-2025" at bounding box center [851, 91] width 60 height 15
select select "9"
select select "2025"
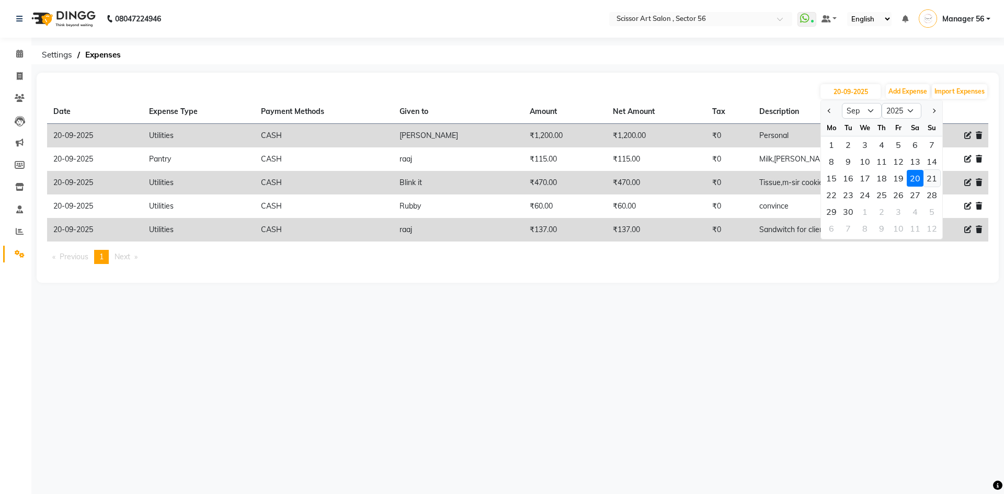
click at [930, 180] on div "21" at bounding box center [932, 178] width 17 height 17
type input "[DATE]"
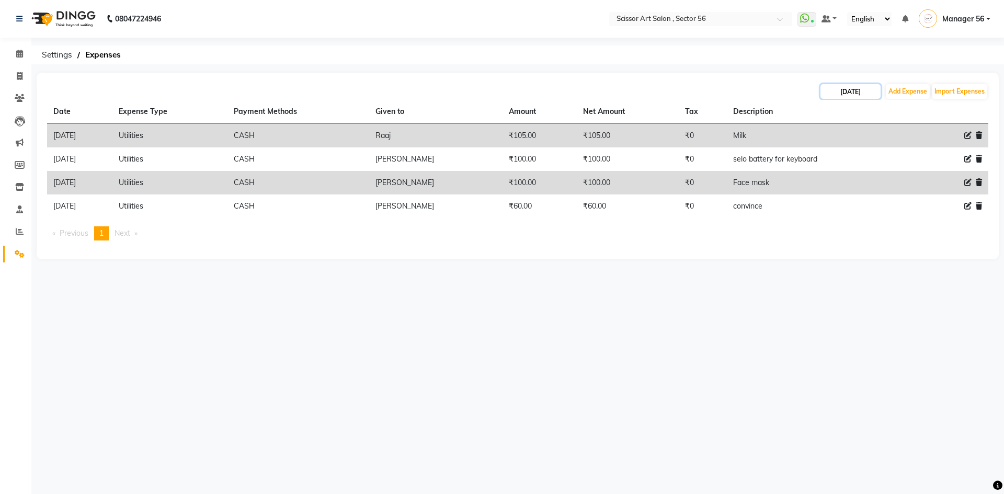
click at [865, 92] on input "[DATE]" at bounding box center [851, 91] width 60 height 15
select select "9"
select select "2025"
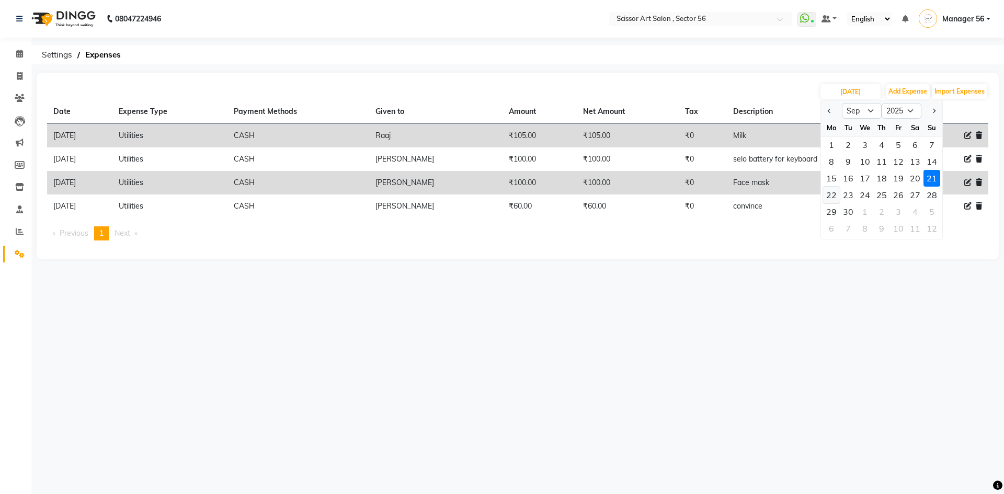
click at [834, 196] on div "22" at bounding box center [831, 195] width 17 height 17
type input "[DATE]"
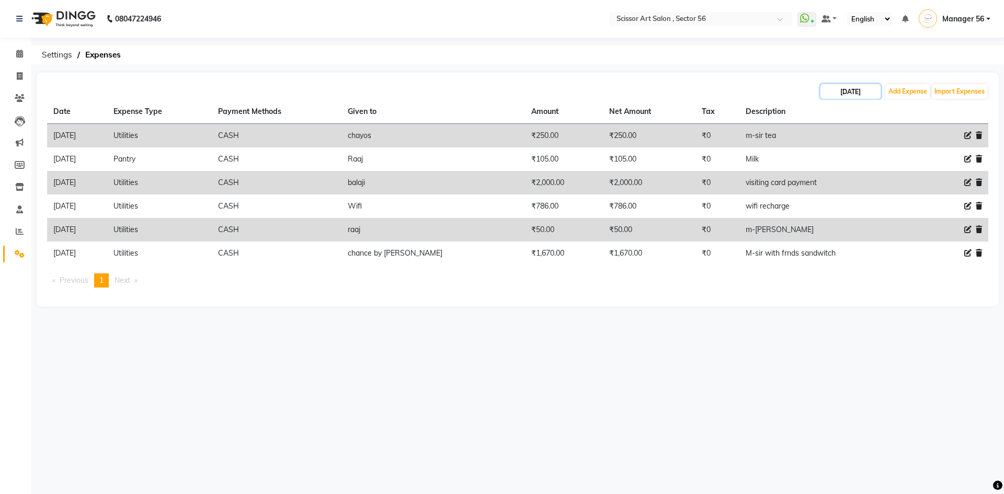
click at [865, 89] on input "[DATE]" at bounding box center [851, 91] width 60 height 15
select select "9"
select select "2025"
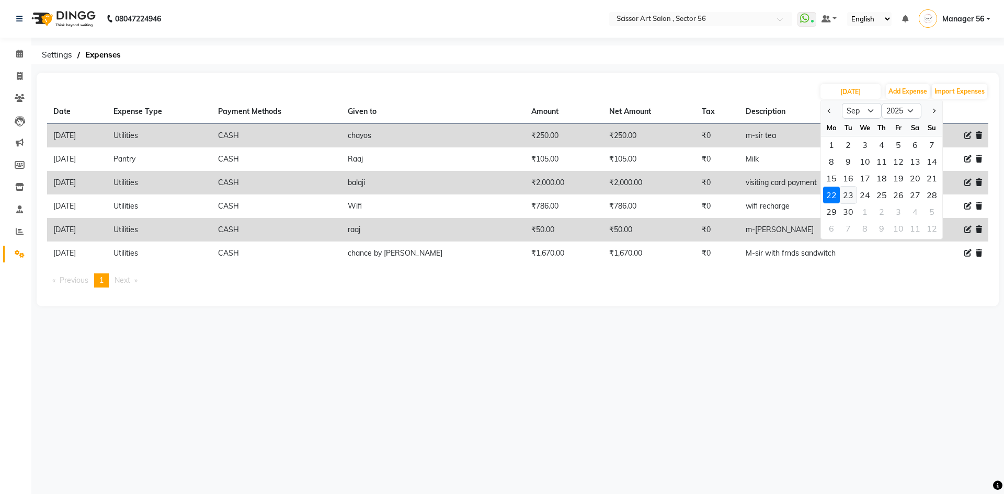
click at [850, 195] on div "23" at bounding box center [848, 195] width 17 height 17
type input "[DATE]"
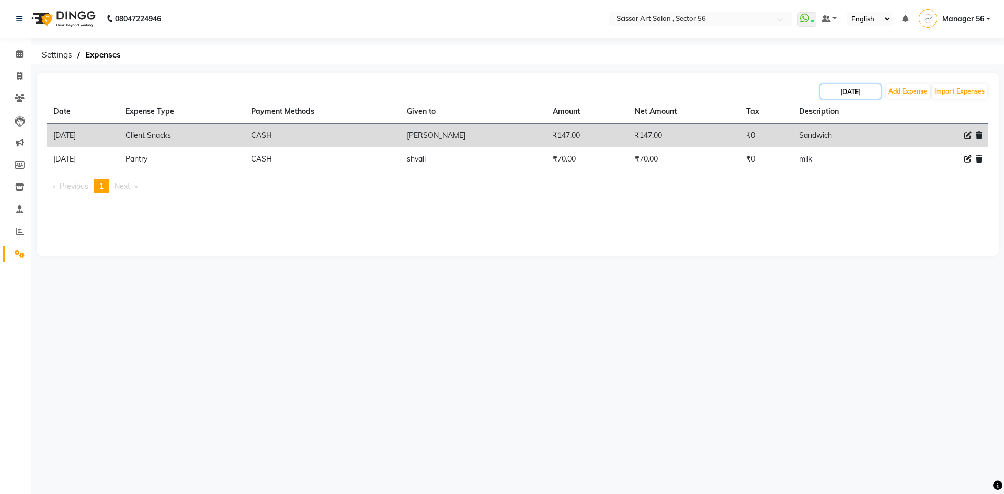
click at [866, 84] on input "[DATE]" at bounding box center [851, 91] width 60 height 15
select select "9"
select select "2025"
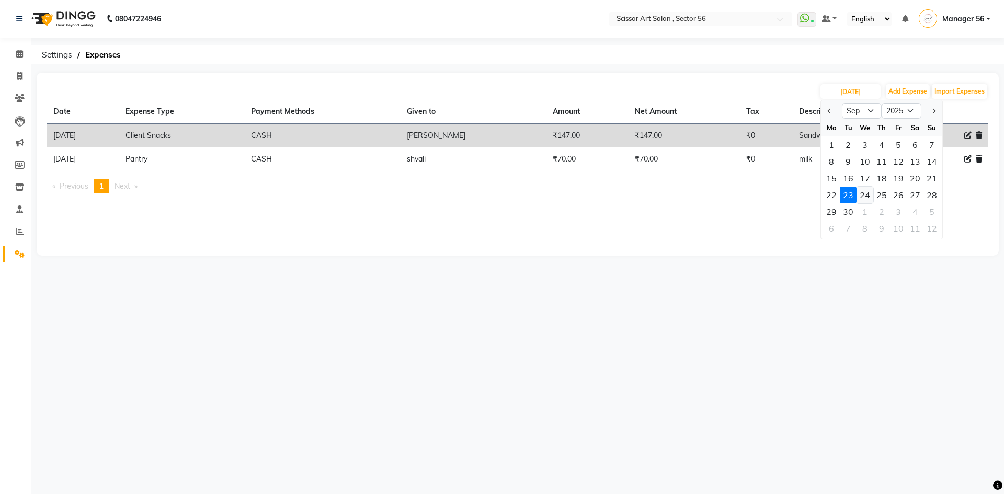
click at [865, 195] on div "24" at bounding box center [865, 195] width 17 height 17
type input "[DATE]"
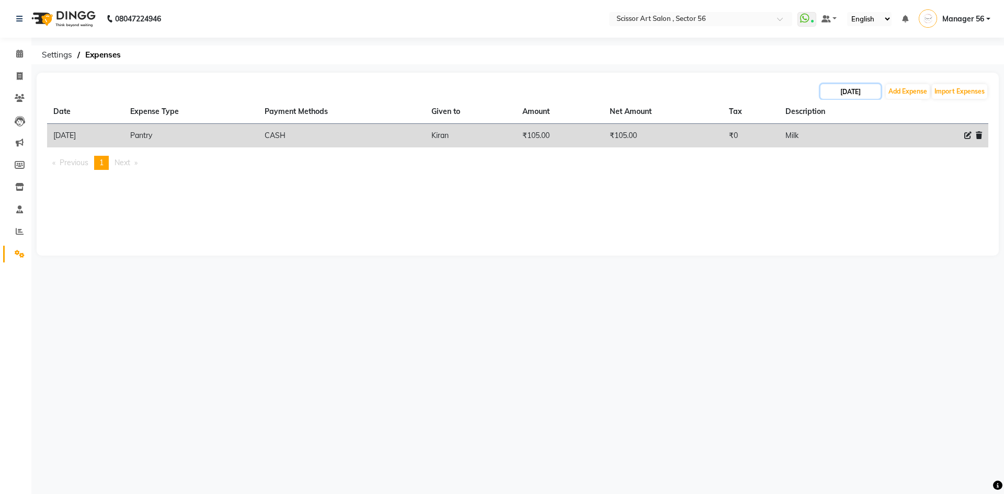
click at [873, 95] on input "[DATE]" at bounding box center [851, 91] width 60 height 15
select select "9"
select select "2025"
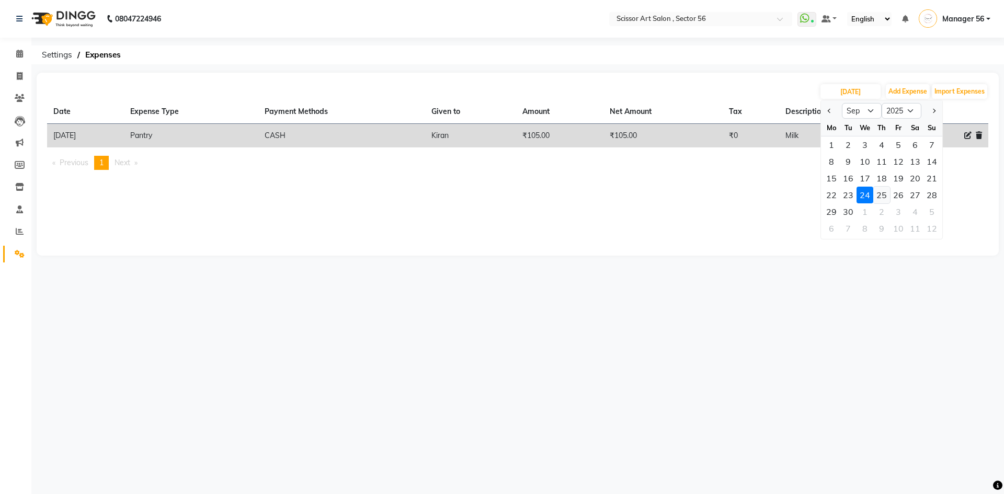
click at [882, 192] on div "25" at bounding box center [881, 195] width 17 height 17
type input "[DATE]"
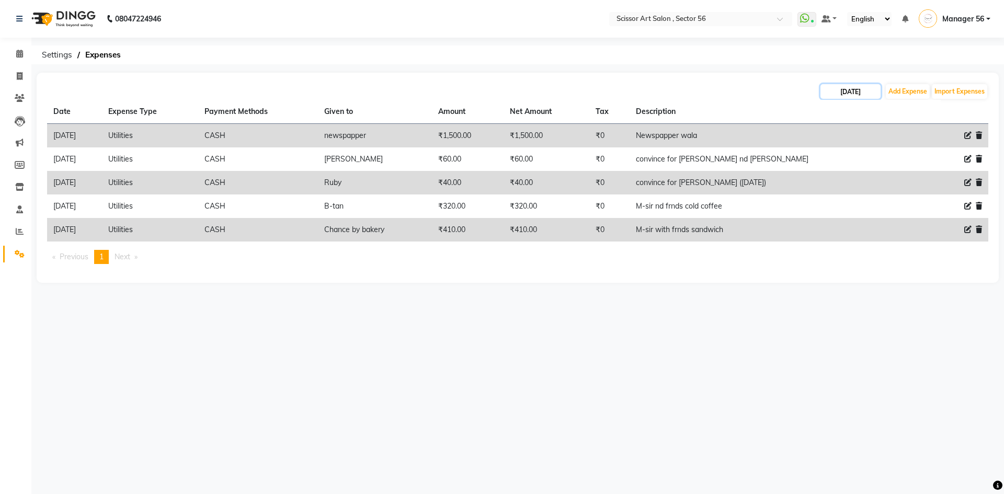
click at [850, 94] on input "[DATE]" at bounding box center [851, 91] width 60 height 15
select select "9"
select select "2025"
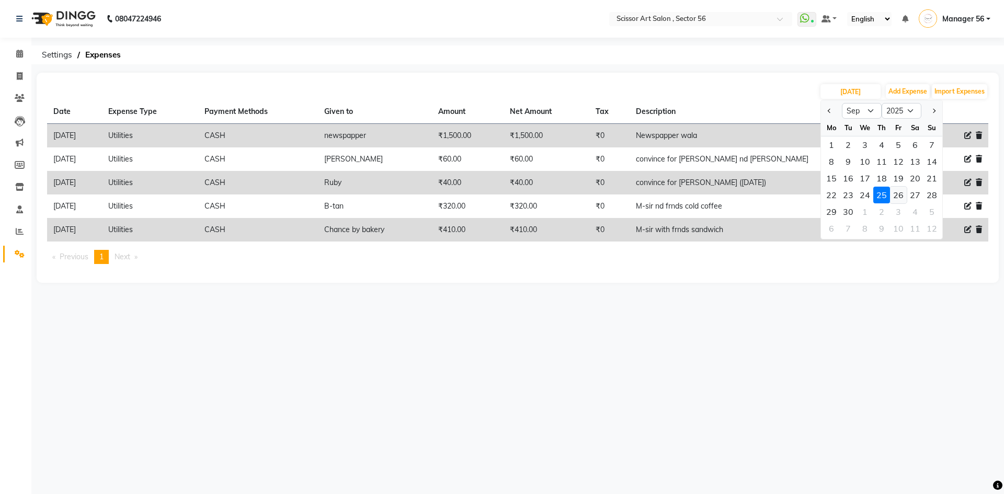
click at [895, 198] on div "26" at bounding box center [898, 195] width 17 height 17
type input "26-09-2025"
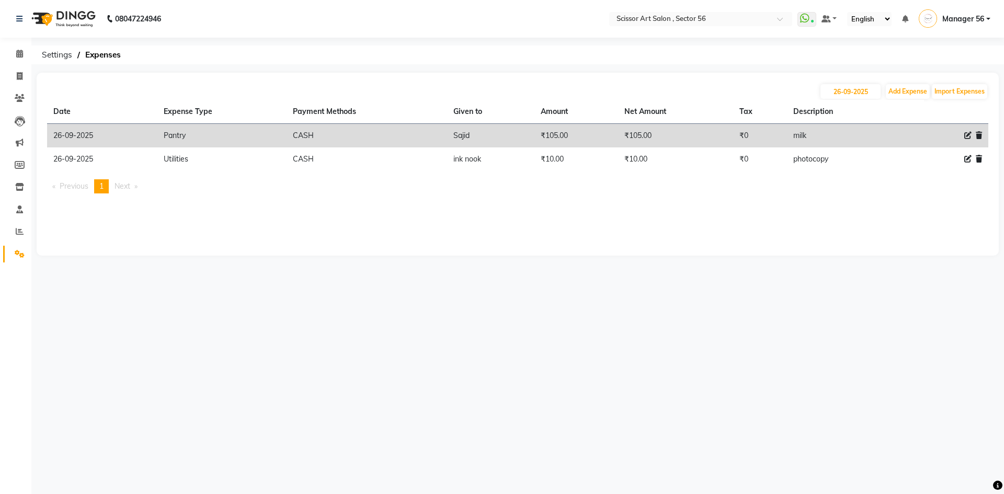
click at [881, 91] on div "[DATE] Add Expense Import Expenses" at bounding box center [517, 91] width 941 height 17
click at [869, 95] on input "26-09-2025" at bounding box center [851, 91] width 60 height 15
select select "9"
select select "2025"
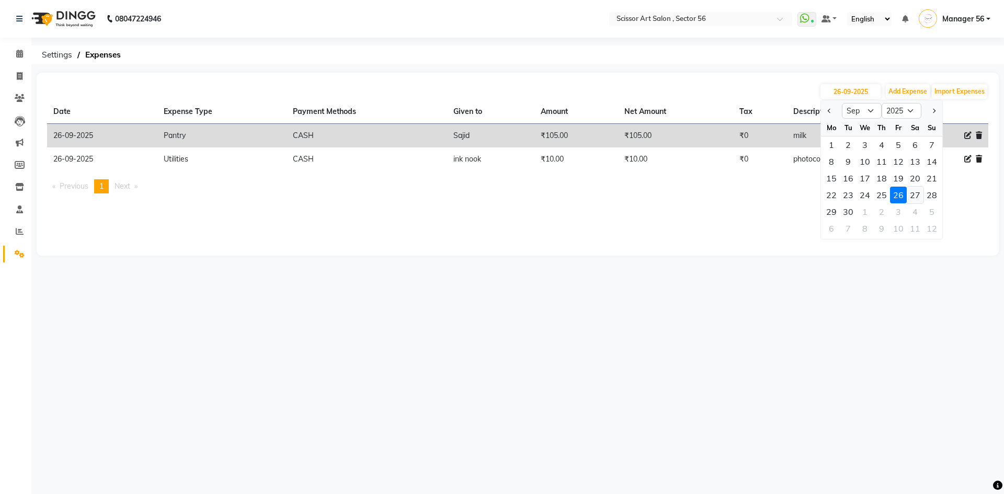
click at [919, 200] on div "27" at bounding box center [915, 195] width 17 height 17
type input "27-09-2025"
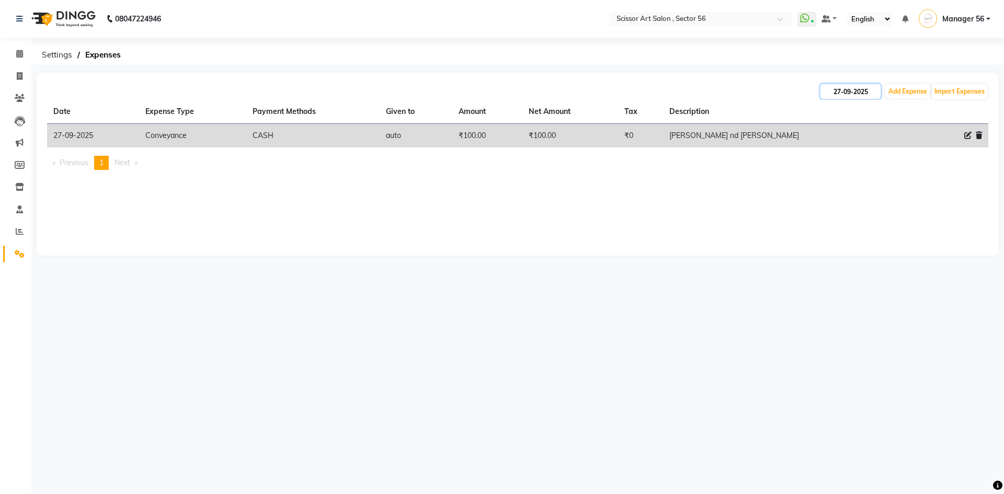
click at [878, 95] on input "27-09-2025" at bounding box center [851, 91] width 60 height 15
select select "9"
select select "2025"
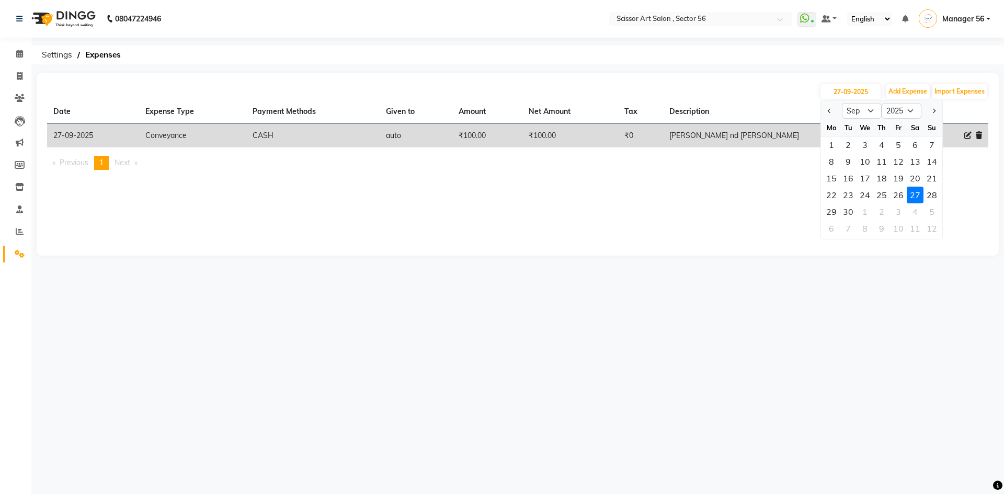
click at [742, 285] on div "08047224946 Select Location × Scissor Art Salon , Sector 56 WhatsApp Status ✕ S…" at bounding box center [502, 247] width 1004 height 494
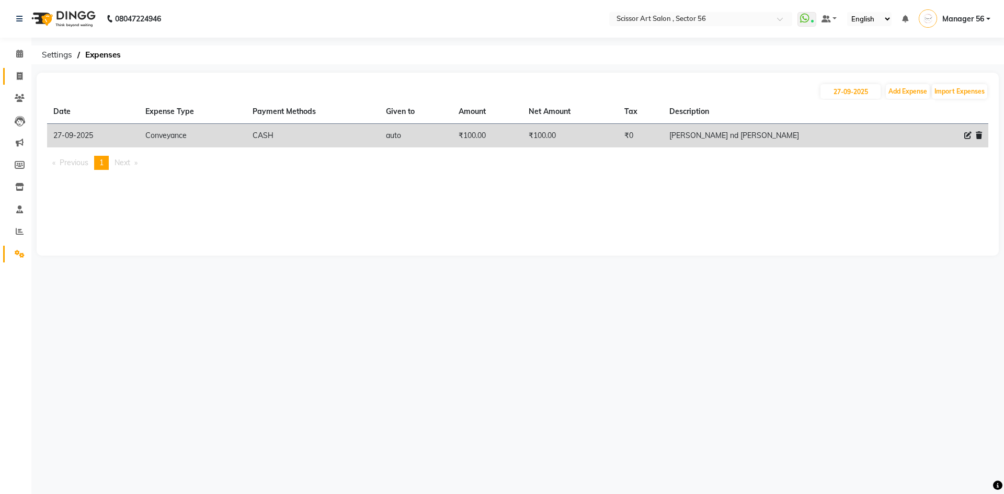
drag, startPoint x: 15, startPoint y: 83, endPoint x: 20, endPoint y: 82, distance: 5.5
click at [15, 83] on link "Invoice" at bounding box center [15, 76] width 25 height 17
select select "service"
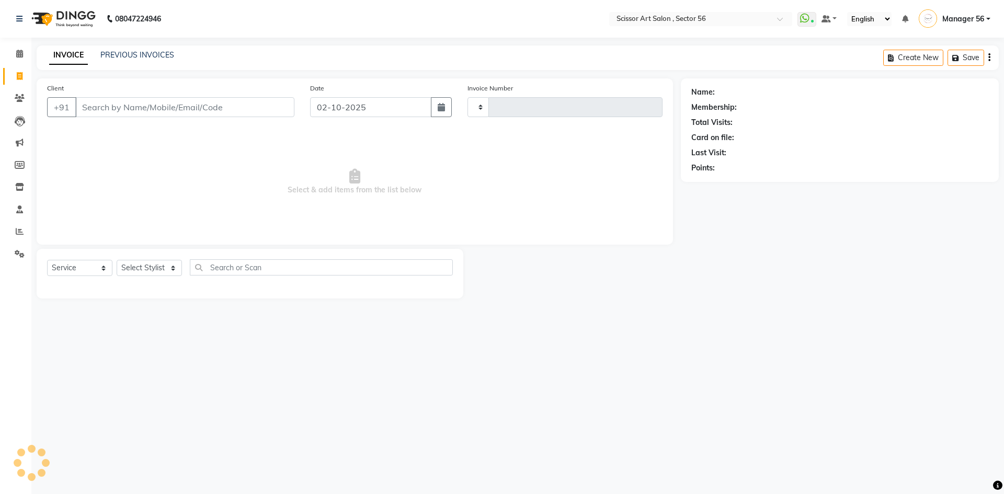
type input "1619"
select select "6185"
click at [21, 234] on icon at bounding box center [20, 232] width 8 height 8
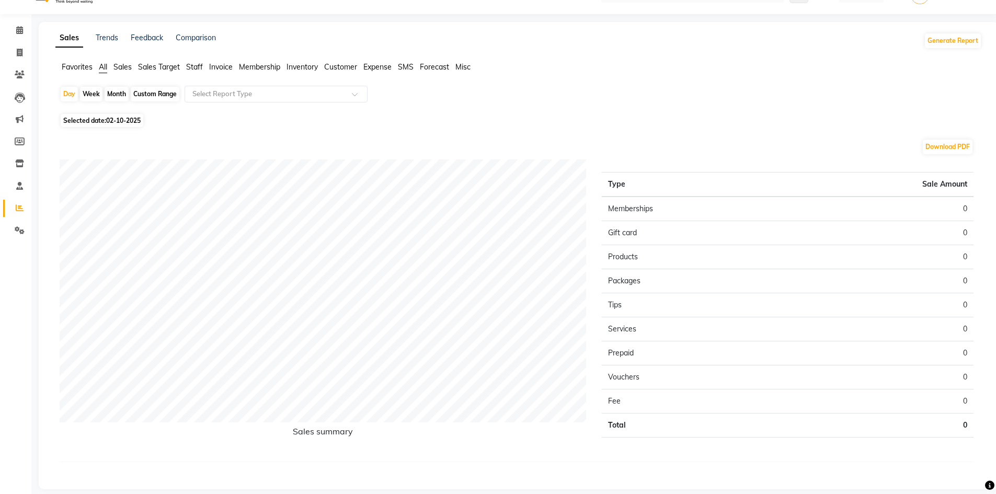
scroll to position [35, 0]
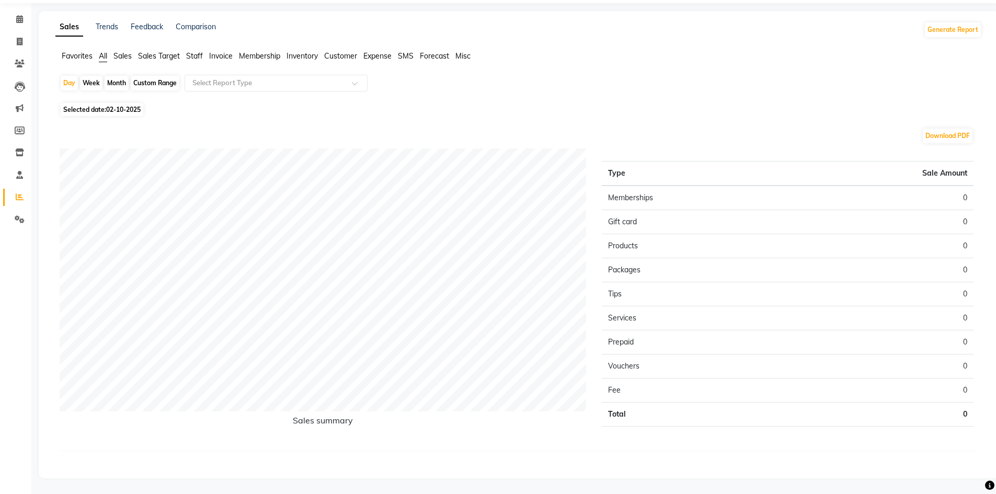
click at [112, 83] on div "Month" at bounding box center [117, 83] width 24 height 15
select select "10"
select select "2025"
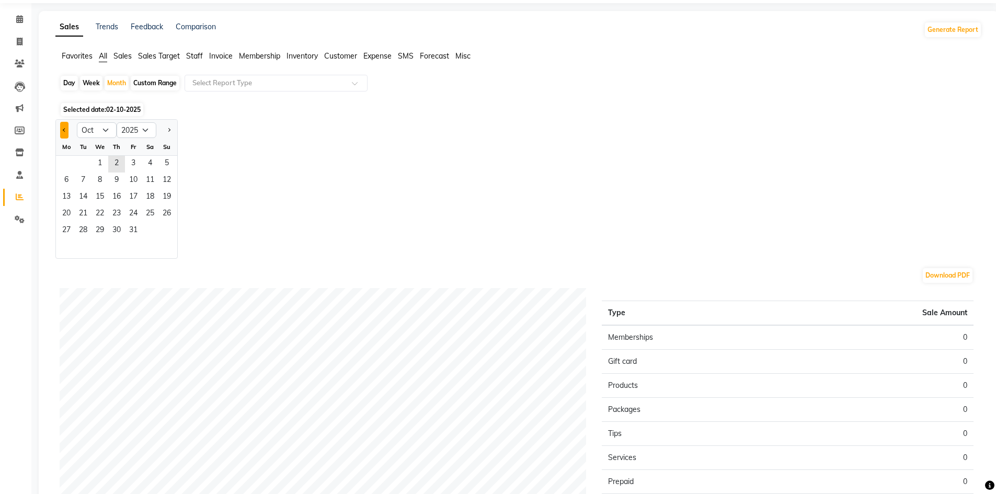
click at [67, 127] on button "Previous month" at bounding box center [64, 130] width 8 height 17
select select "9"
click at [69, 165] on span "1" at bounding box center [66, 164] width 17 height 17
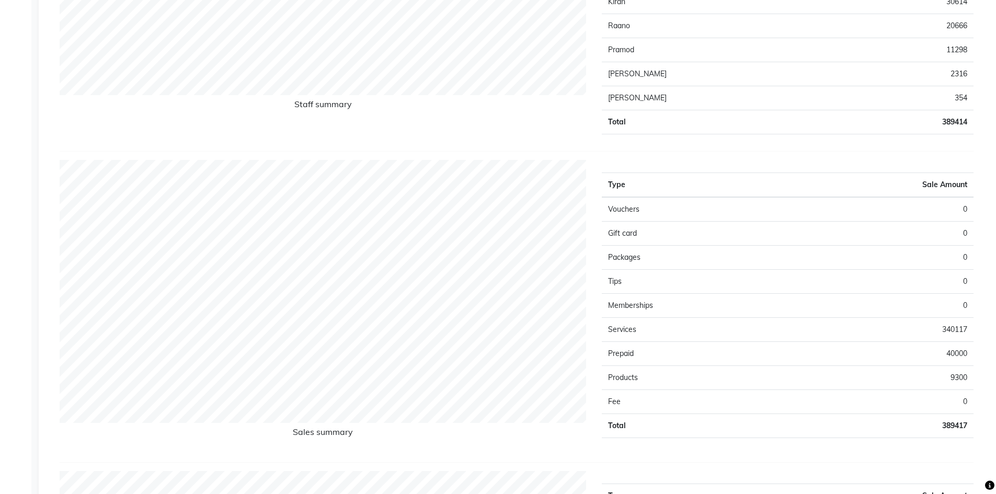
scroll to position [976, 0]
